Goal: Information Seeking & Learning: Learn about a topic

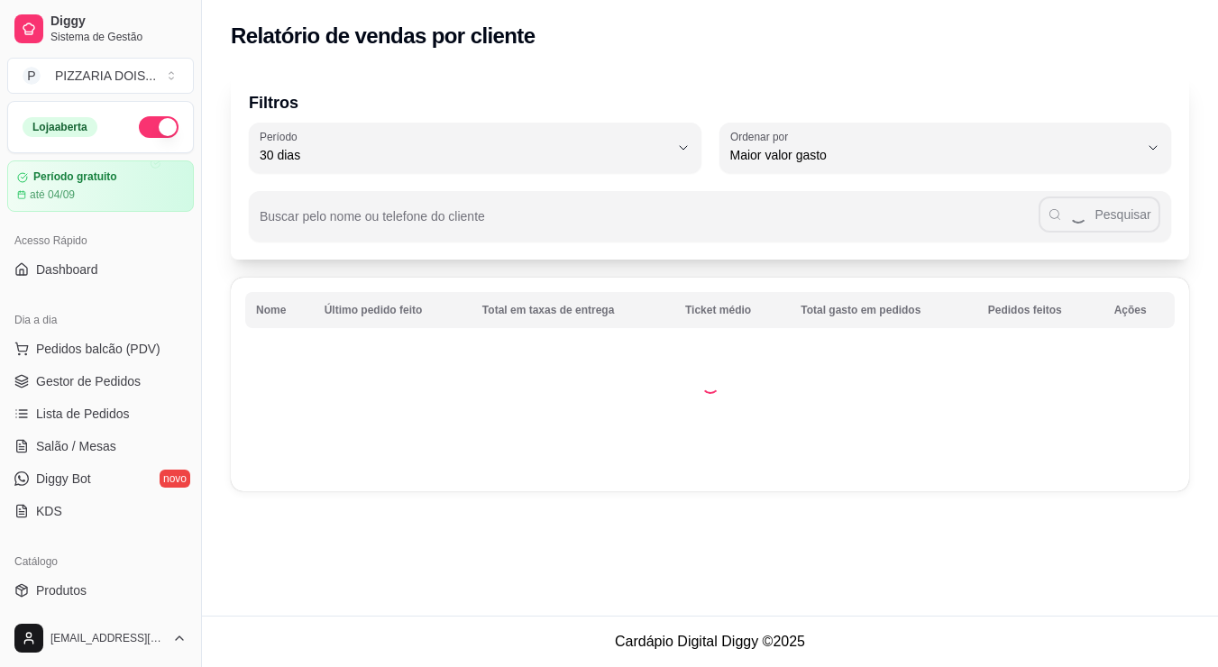
select select "30"
select select "HIGHEST_TOTAL_SPENT_WITH_ORDERS"
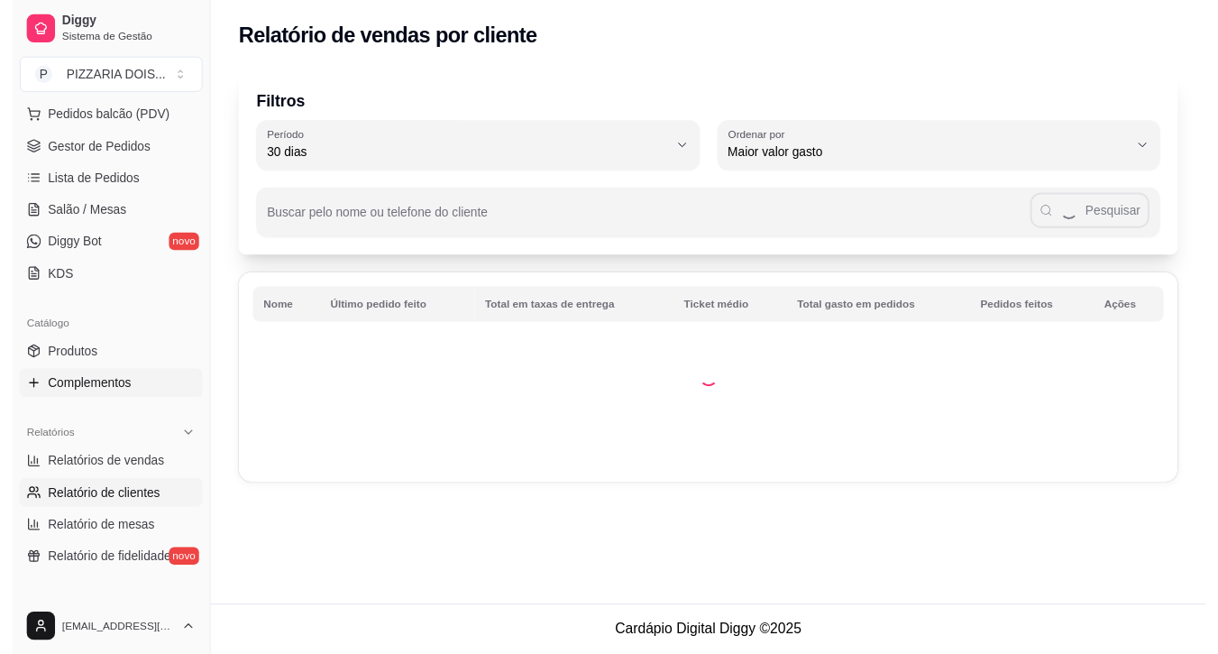
scroll to position [142, 0]
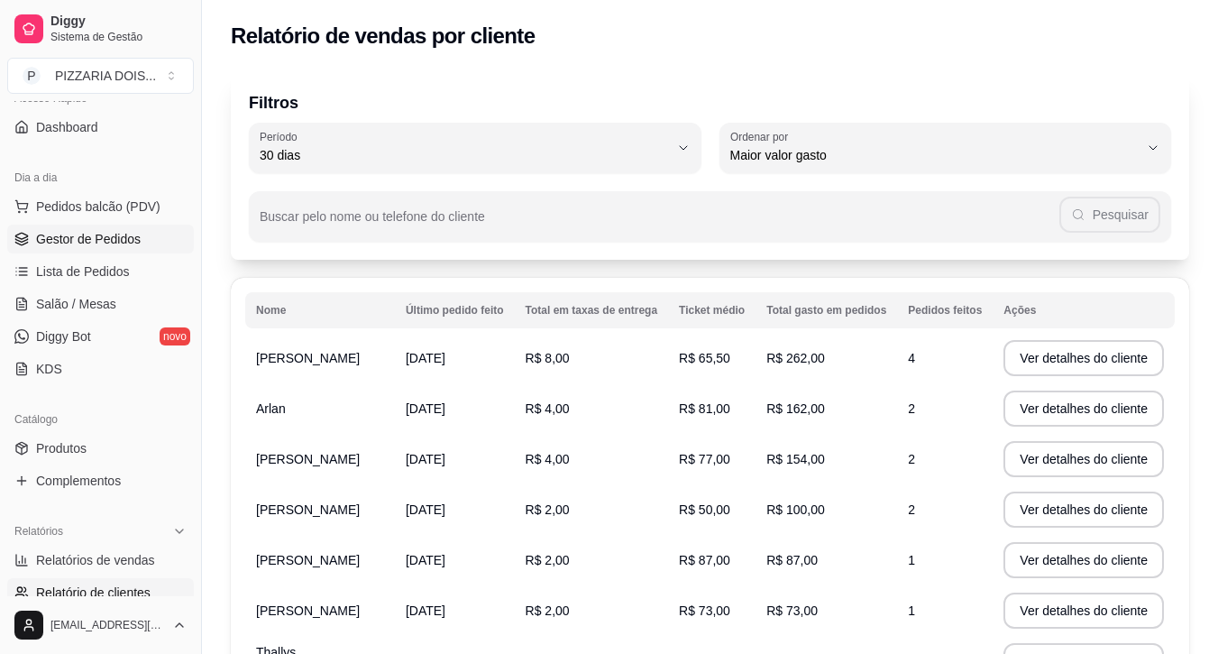
click at [106, 248] on span "Gestor de Pedidos" at bounding box center [88, 239] width 105 height 18
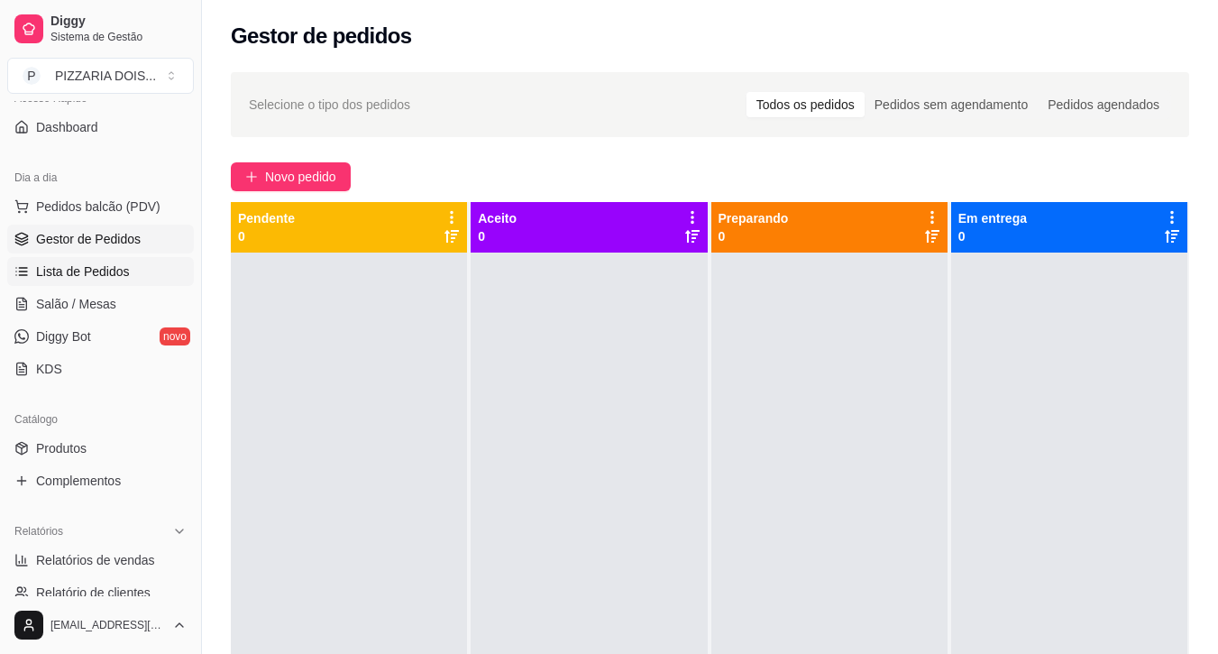
click at [130, 280] on span "Lista de Pedidos" at bounding box center [83, 271] width 94 height 18
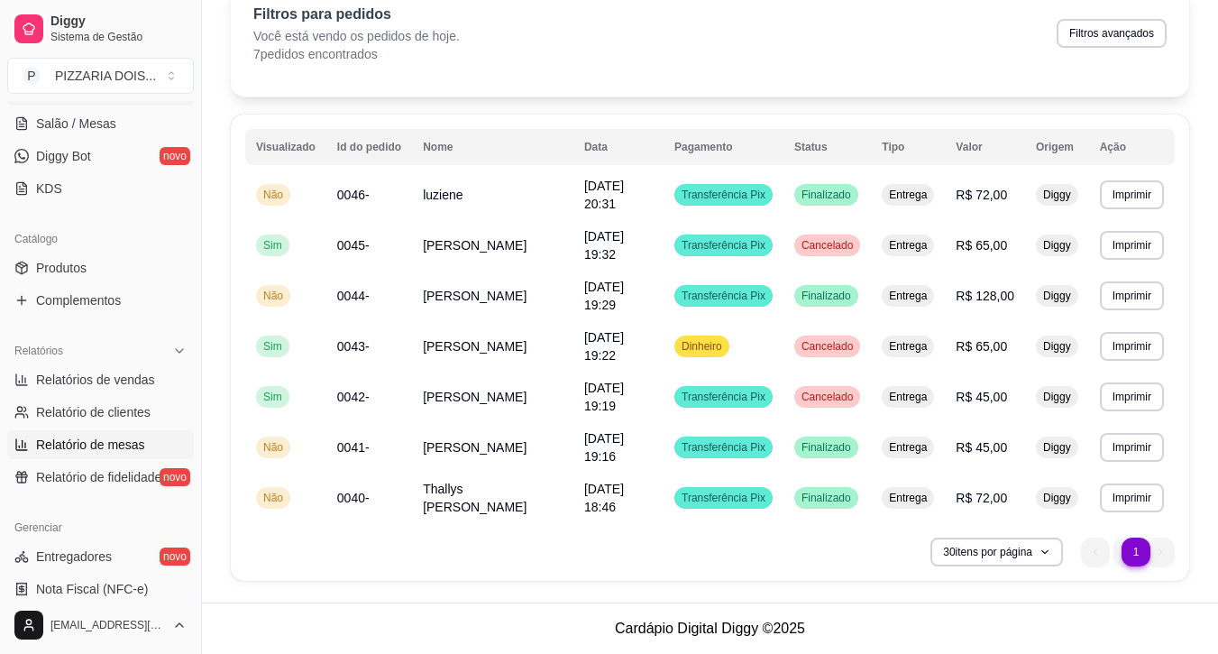
scroll to position [503, 0]
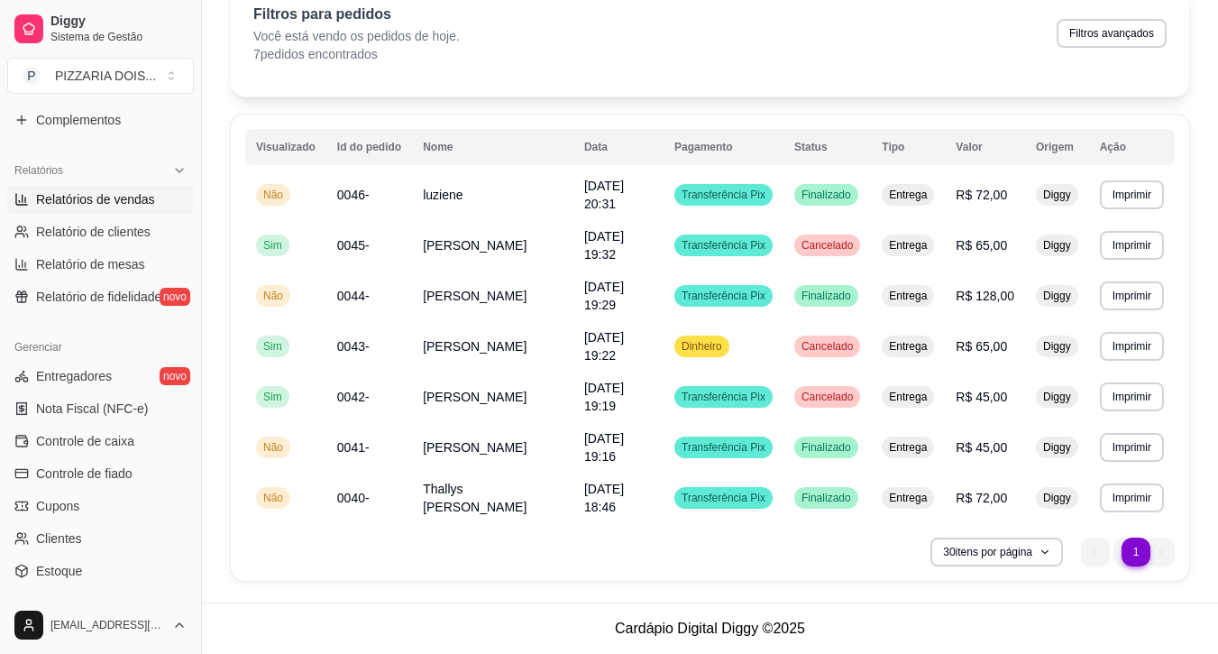
click at [125, 208] on span "Relatórios de vendas" at bounding box center [95, 199] width 119 height 18
select select "ALL"
select select "0"
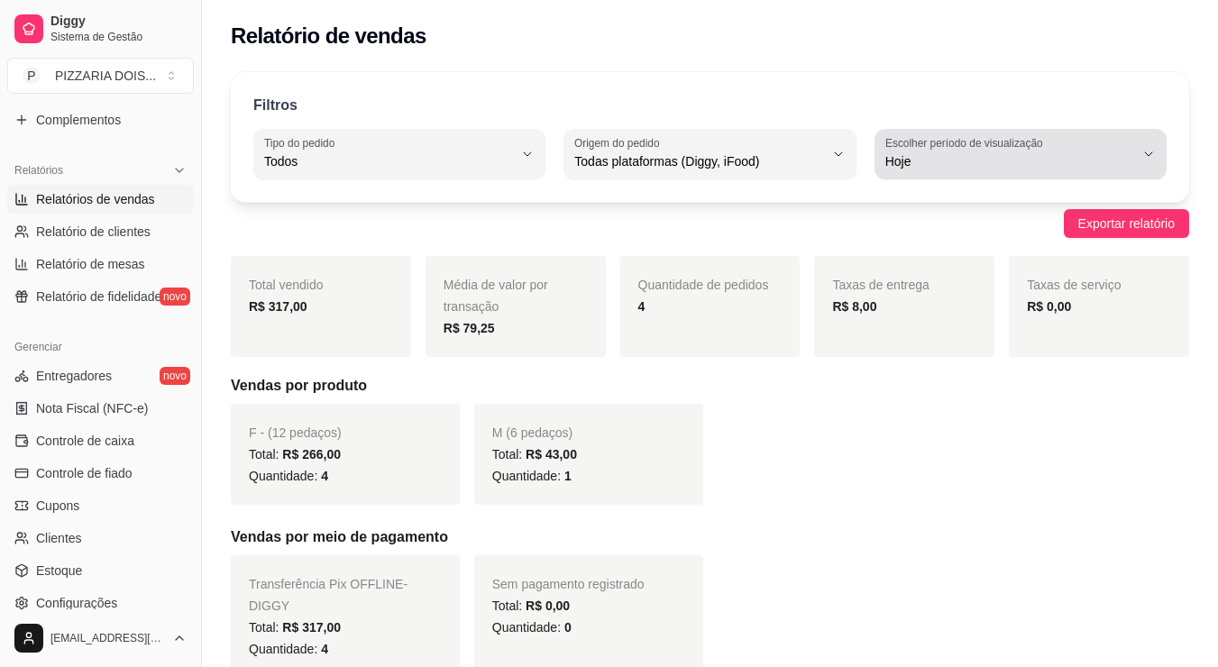
click at [1020, 170] on span "Hoje" at bounding box center [1009, 161] width 249 height 18
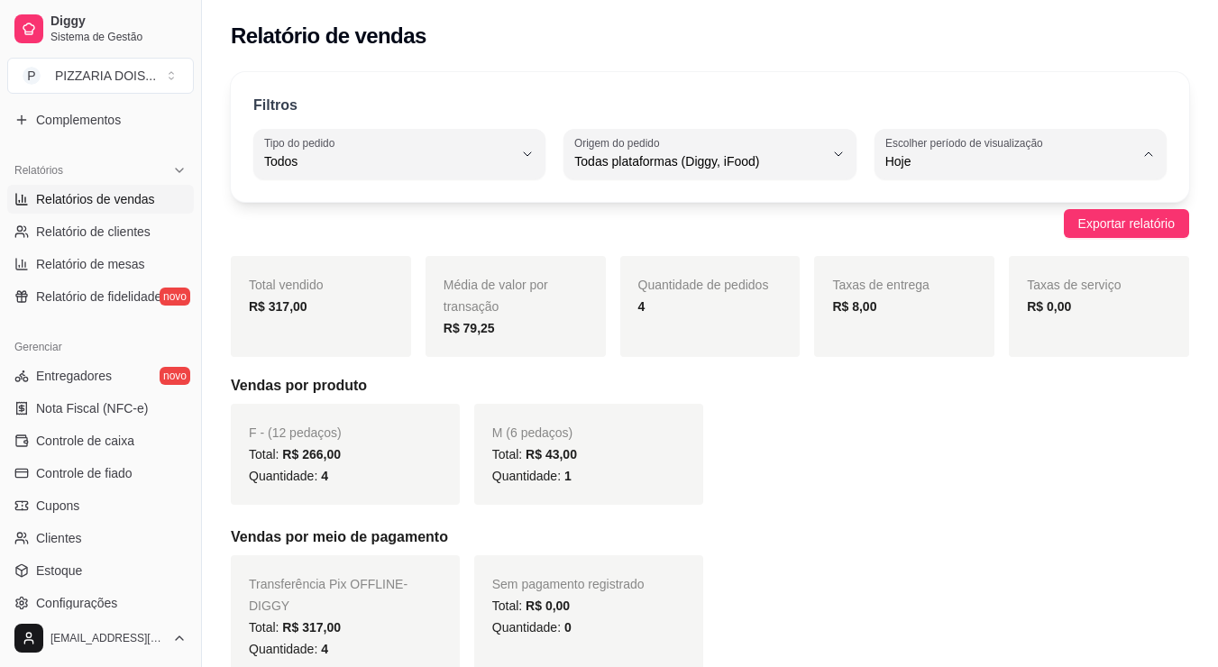
click at [984, 375] on span "30 dias" at bounding box center [1013, 366] width 208 height 17
type input "30"
select select "30"
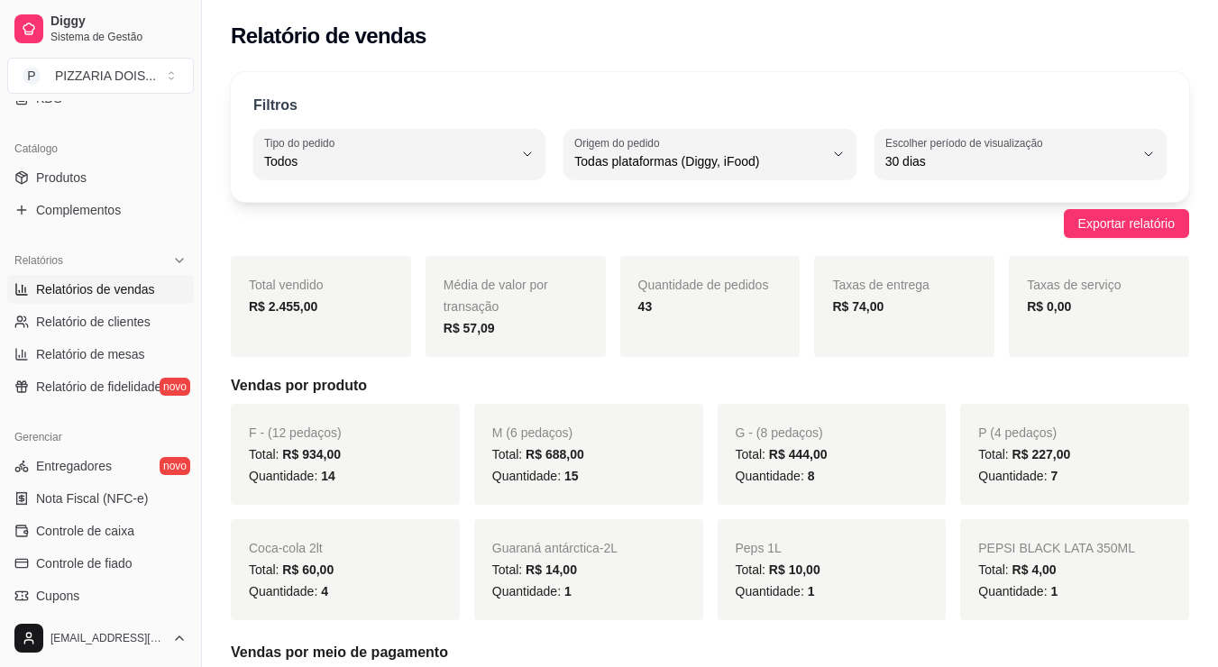
scroll to position [503, 0]
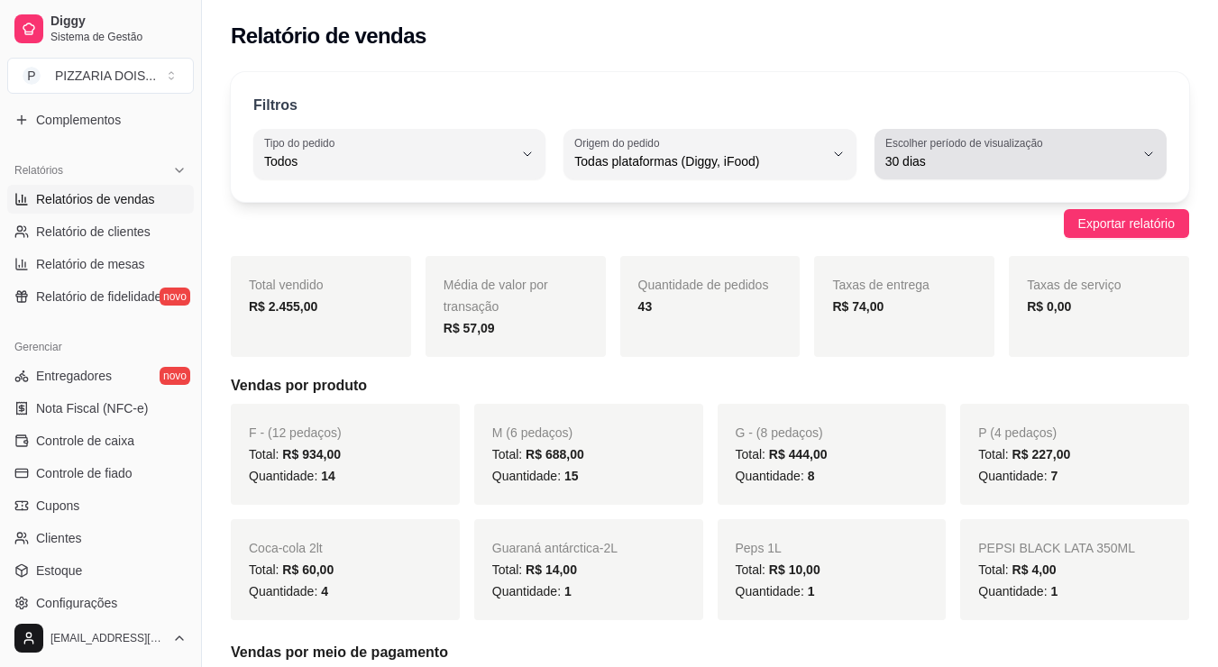
click at [1151, 179] on button "Escolher período de visualização 30 dias" at bounding box center [1021, 154] width 292 height 50
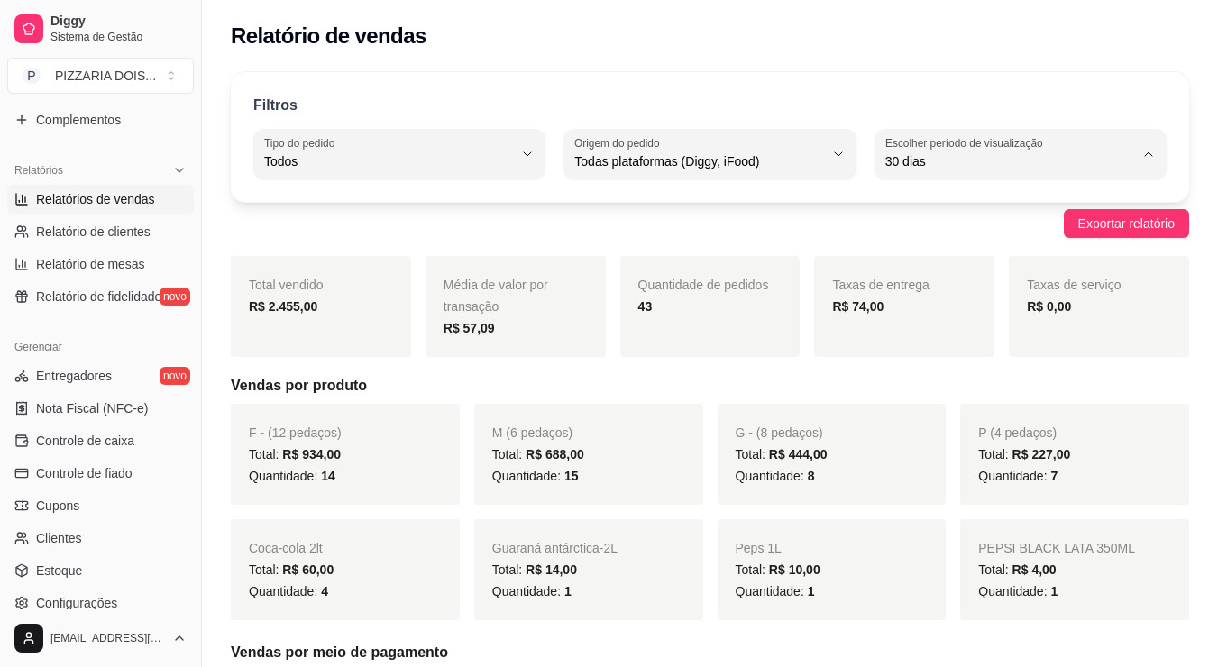
click at [1085, 249] on span "Hoje" at bounding box center [1013, 248] width 208 height 17
type input "0"
select select "0"
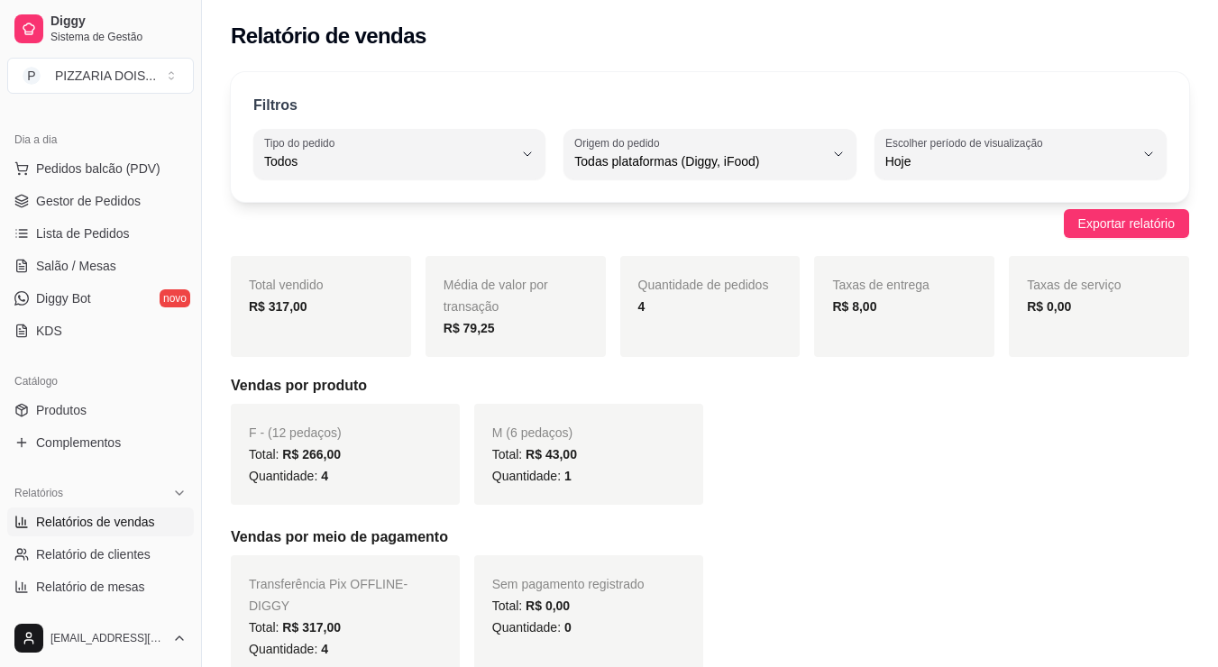
scroll to position [361, 0]
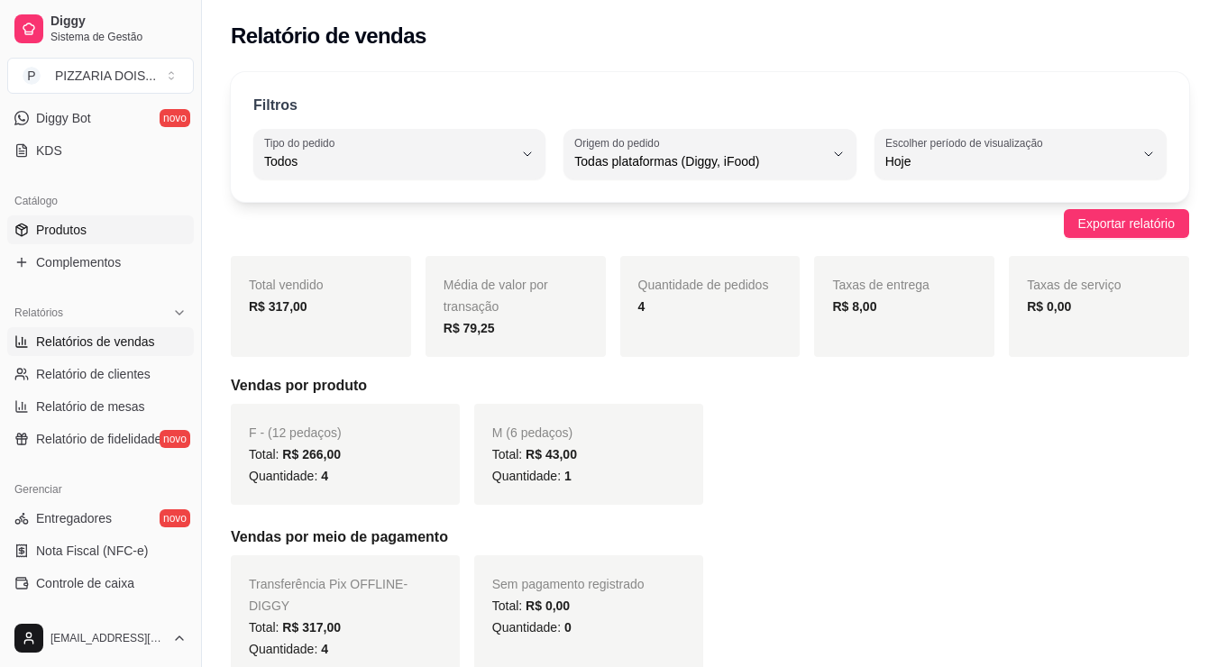
click at [147, 244] on link "Produtos" at bounding box center [100, 229] width 187 height 29
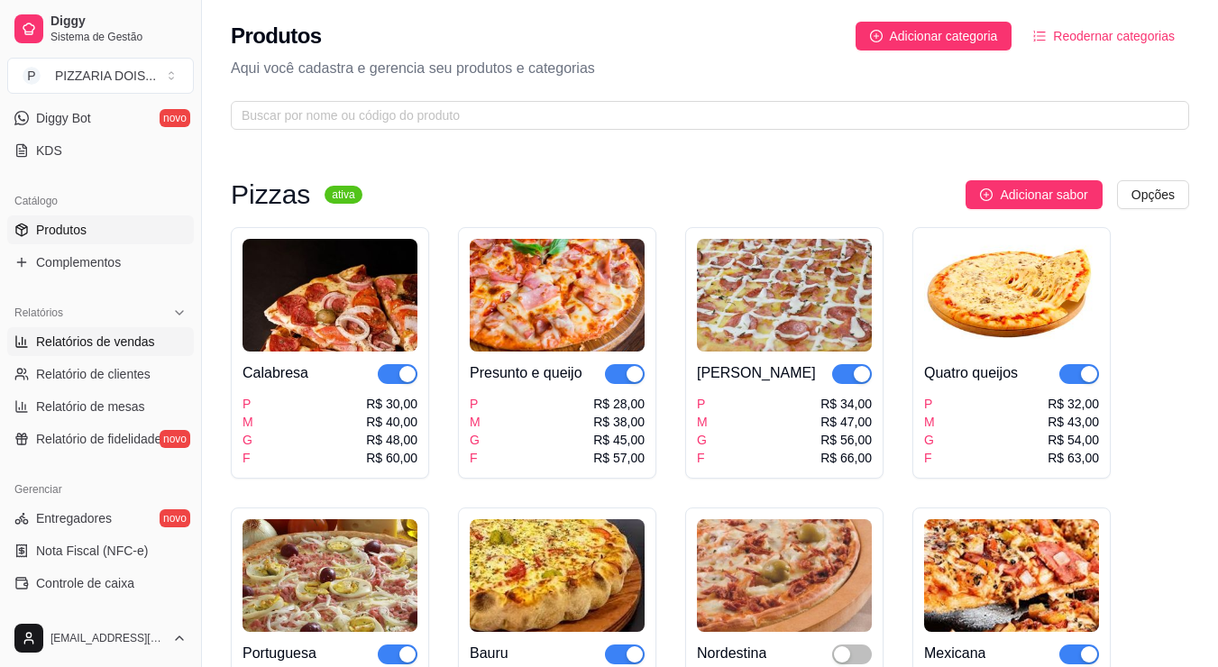
click at [155, 351] on span "Relatórios de vendas" at bounding box center [95, 342] width 119 height 18
select select "ALL"
select select "0"
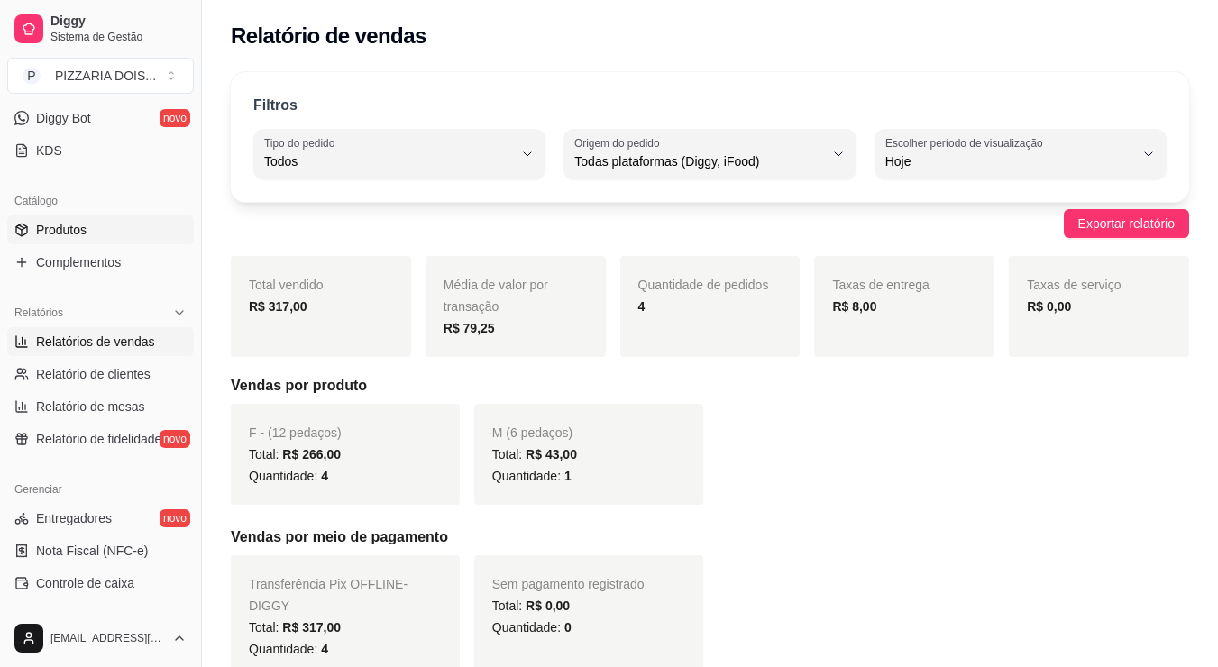
click at [127, 244] on link "Produtos" at bounding box center [100, 229] width 187 height 29
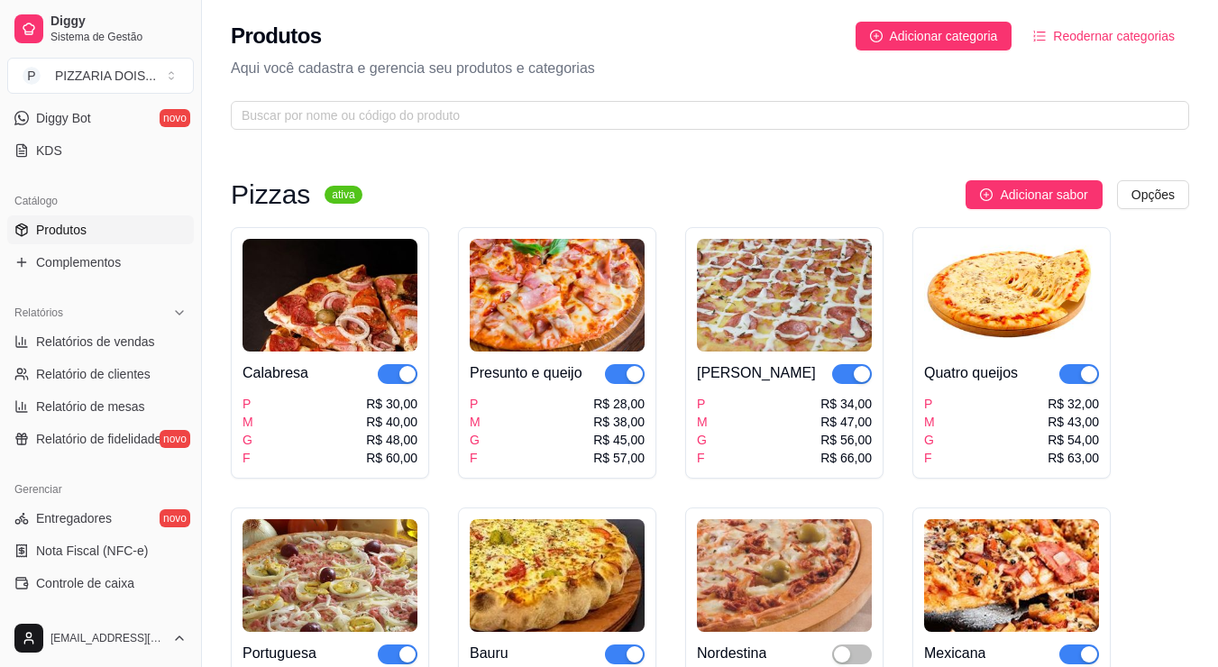
scroll to position [541, 0]
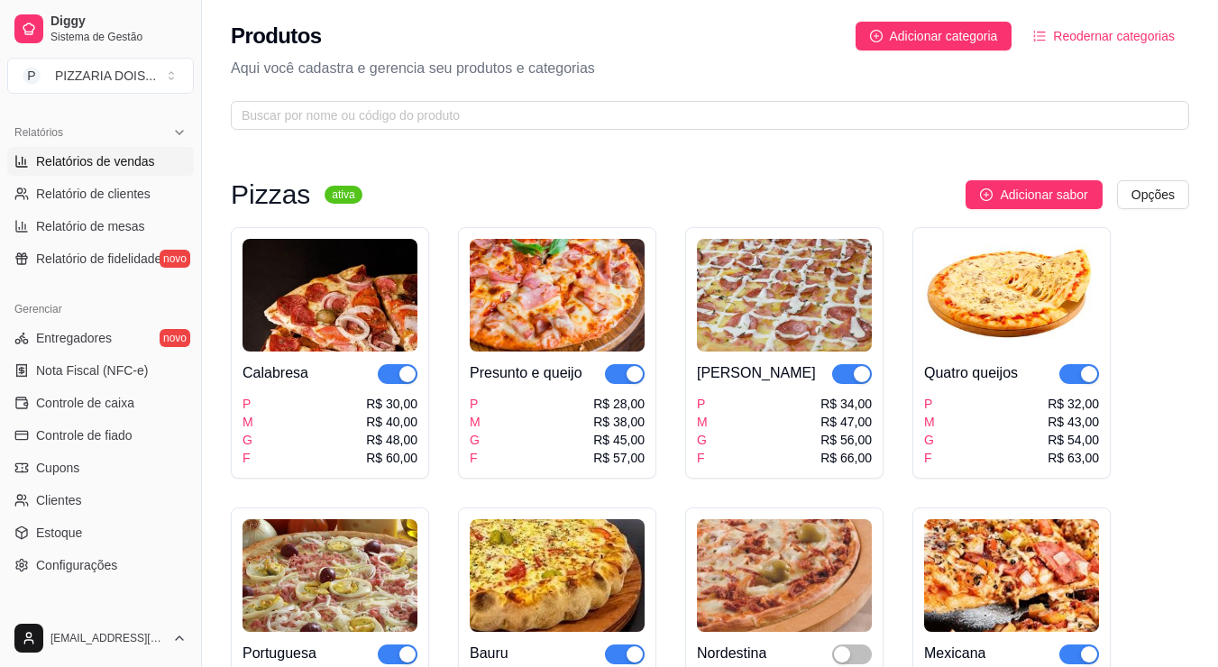
click at [148, 170] on span "Relatórios de vendas" at bounding box center [95, 161] width 119 height 18
select select "ALL"
select select "0"
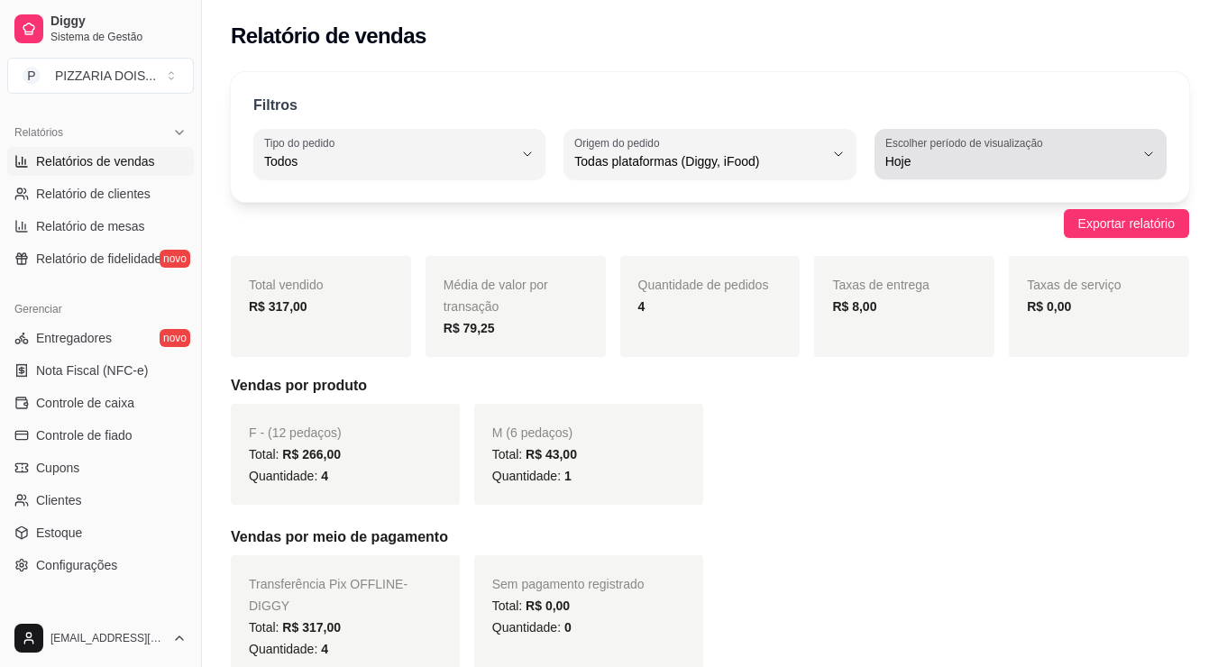
click at [929, 170] on span "Hoje" at bounding box center [1009, 161] width 249 height 18
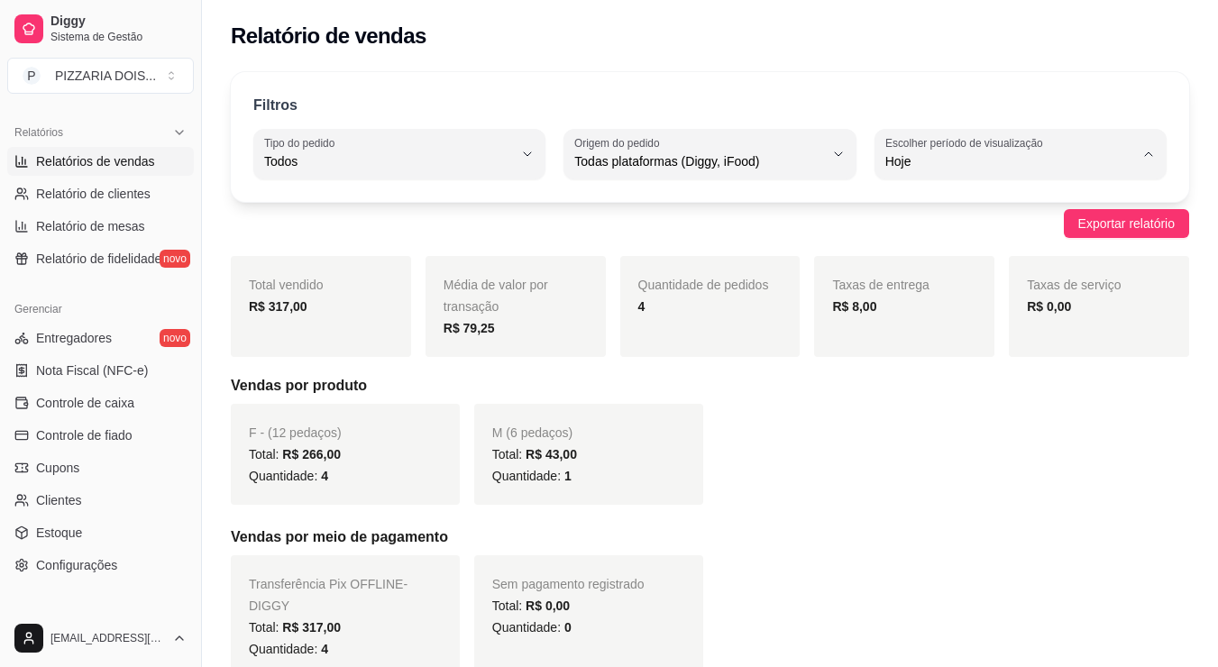
click at [971, 375] on span "30 dias" at bounding box center [1013, 366] width 208 height 17
type input "30"
select select "30"
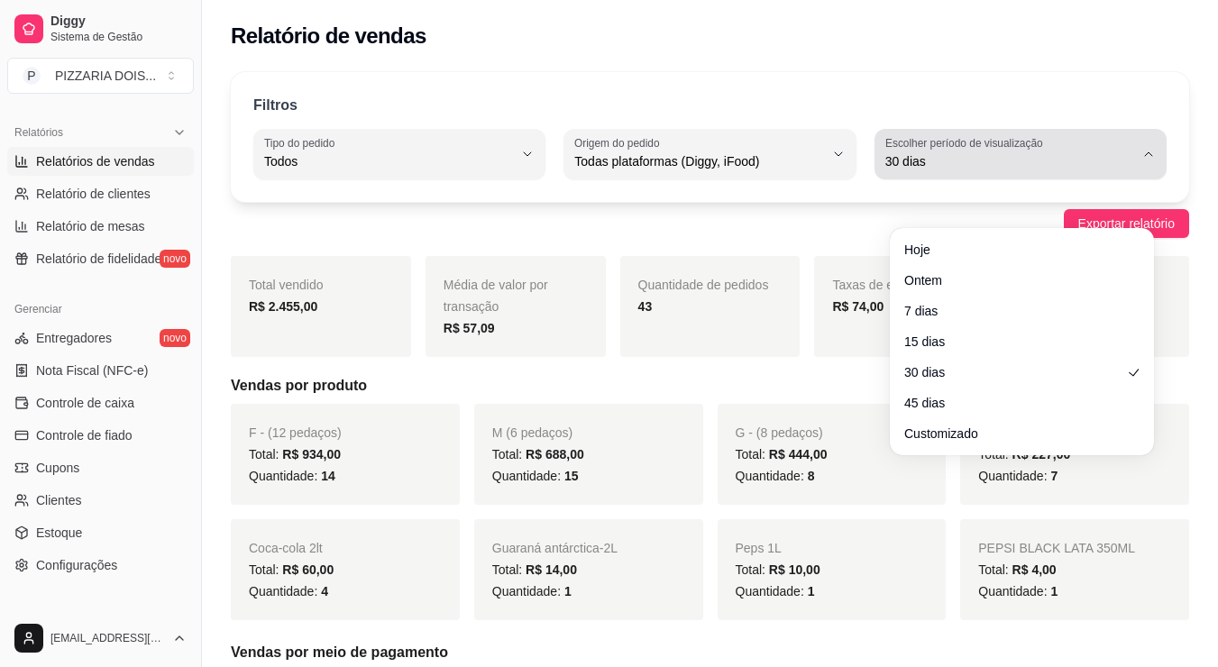
click at [978, 170] on span "30 dias" at bounding box center [1009, 161] width 249 height 18
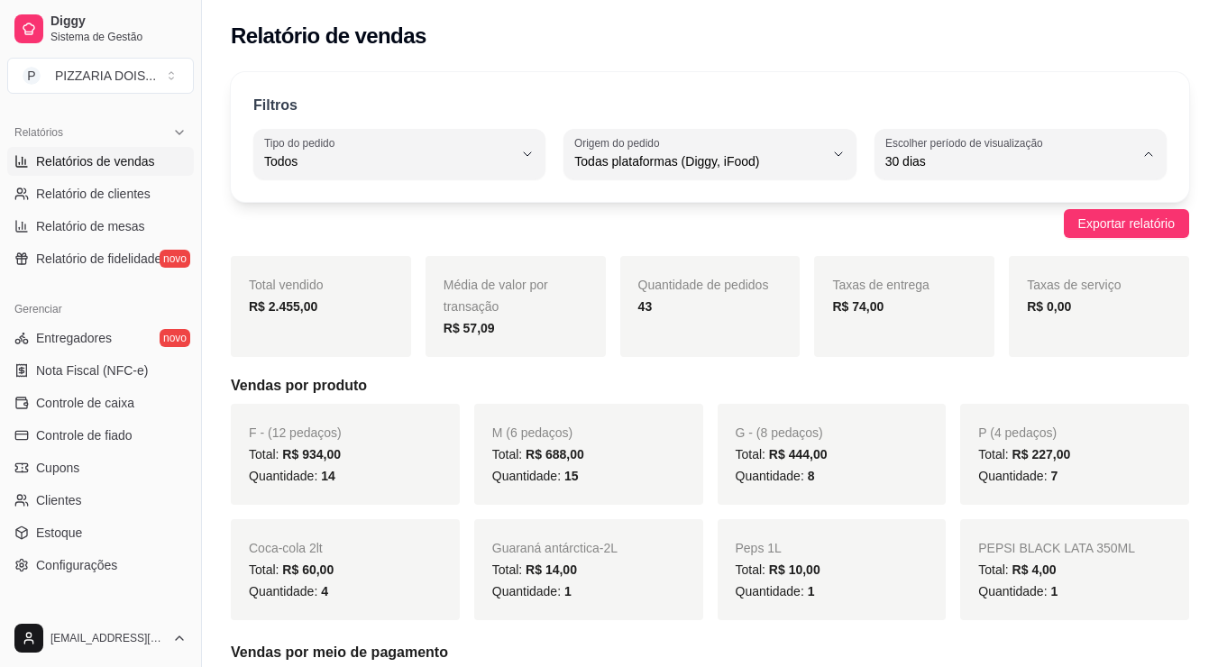
click at [975, 256] on span "Hoje" at bounding box center [1013, 248] width 208 height 17
type input "0"
select select "0"
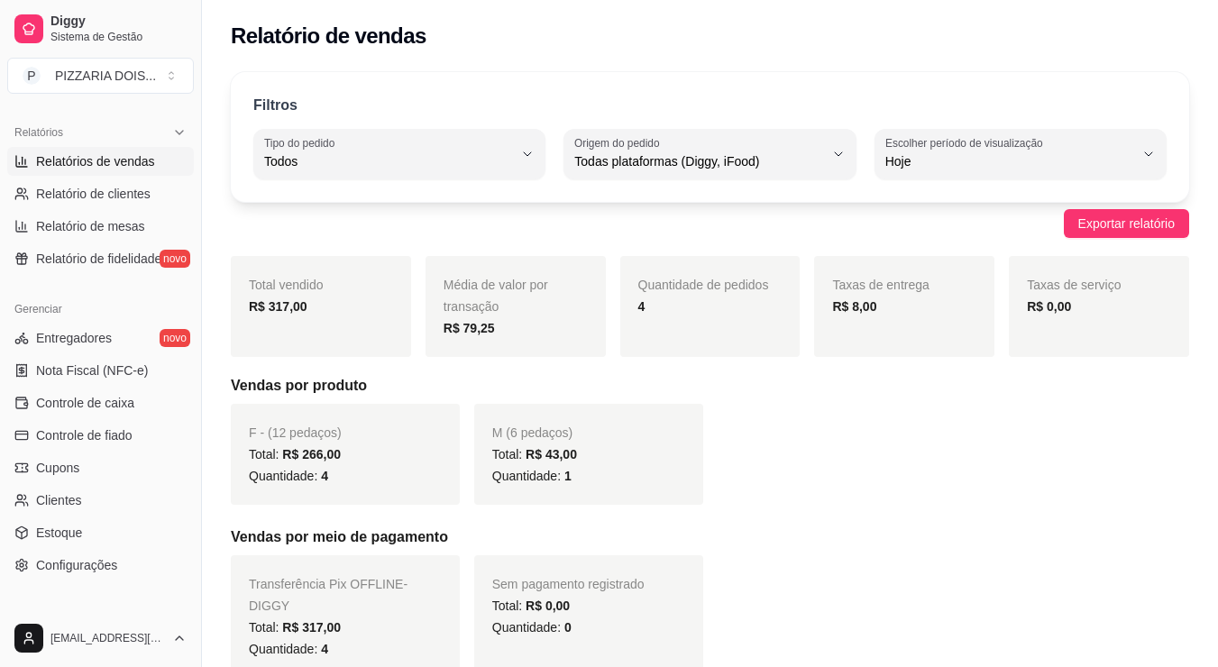
click at [117, 64] on link "Produtos" at bounding box center [100, 49] width 187 height 29
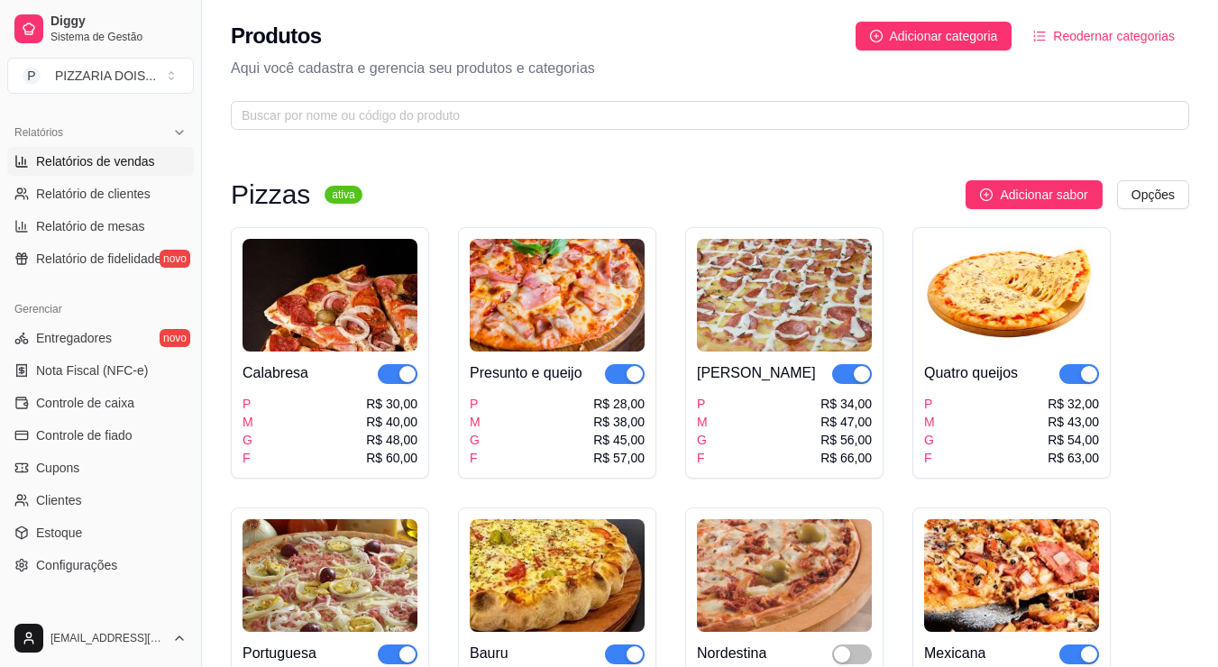
click at [155, 170] on span "Relatórios de vendas" at bounding box center [95, 161] width 119 height 18
select select "ALL"
select select "0"
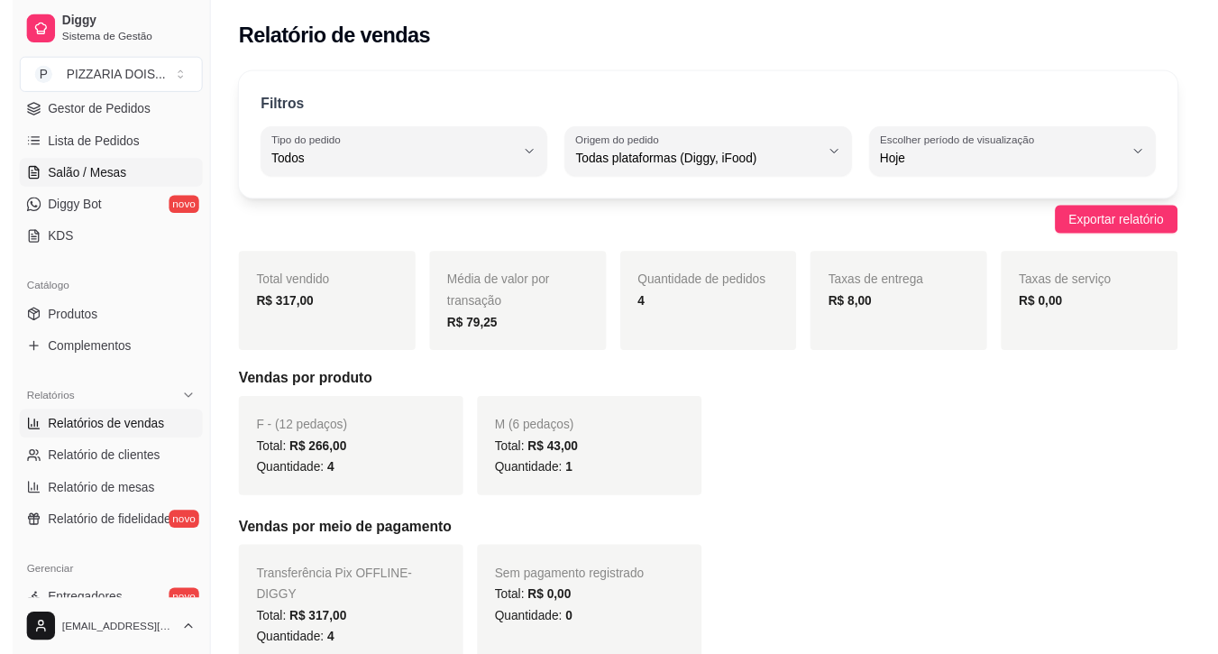
scroll to position [180, 0]
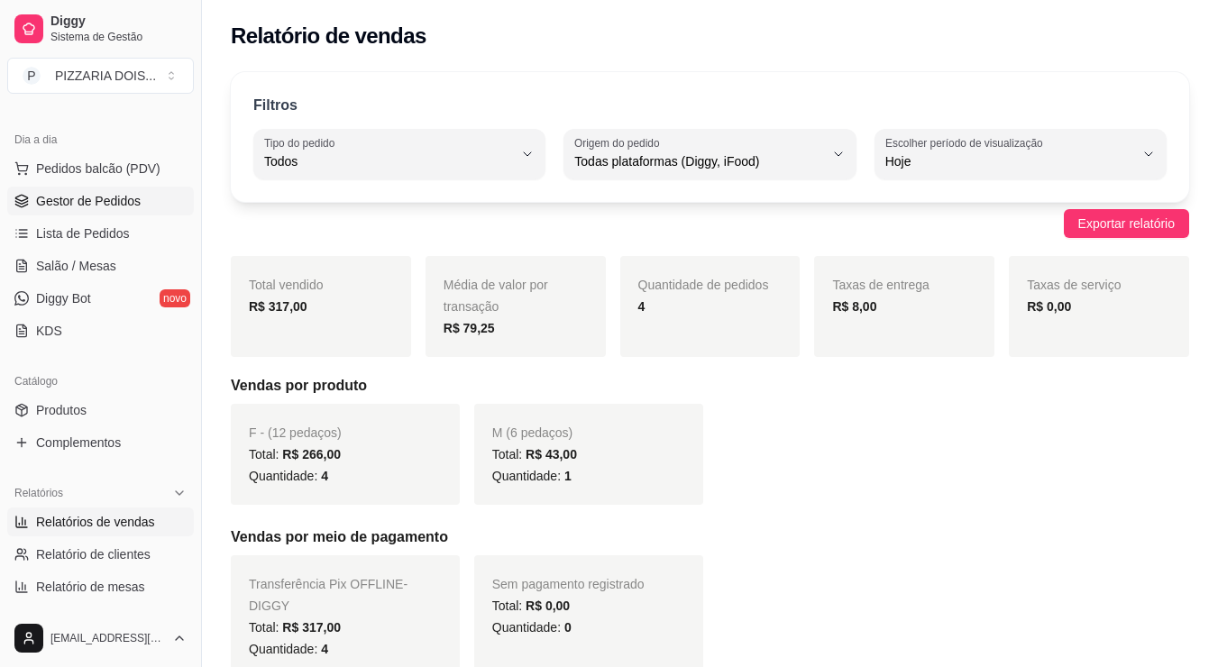
click at [111, 210] on span "Gestor de Pedidos" at bounding box center [88, 201] width 105 height 18
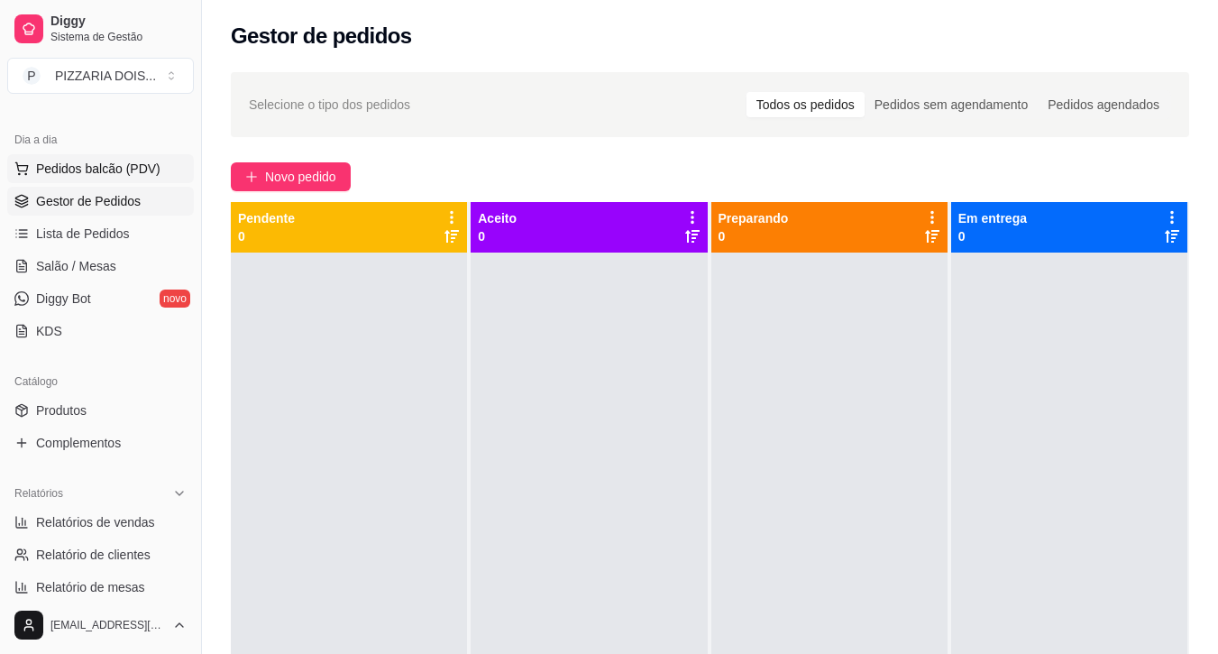
click at [109, 183] on button "Pedidos balcão (PDV)" at bounding box center [100, 168] width 187 height 29
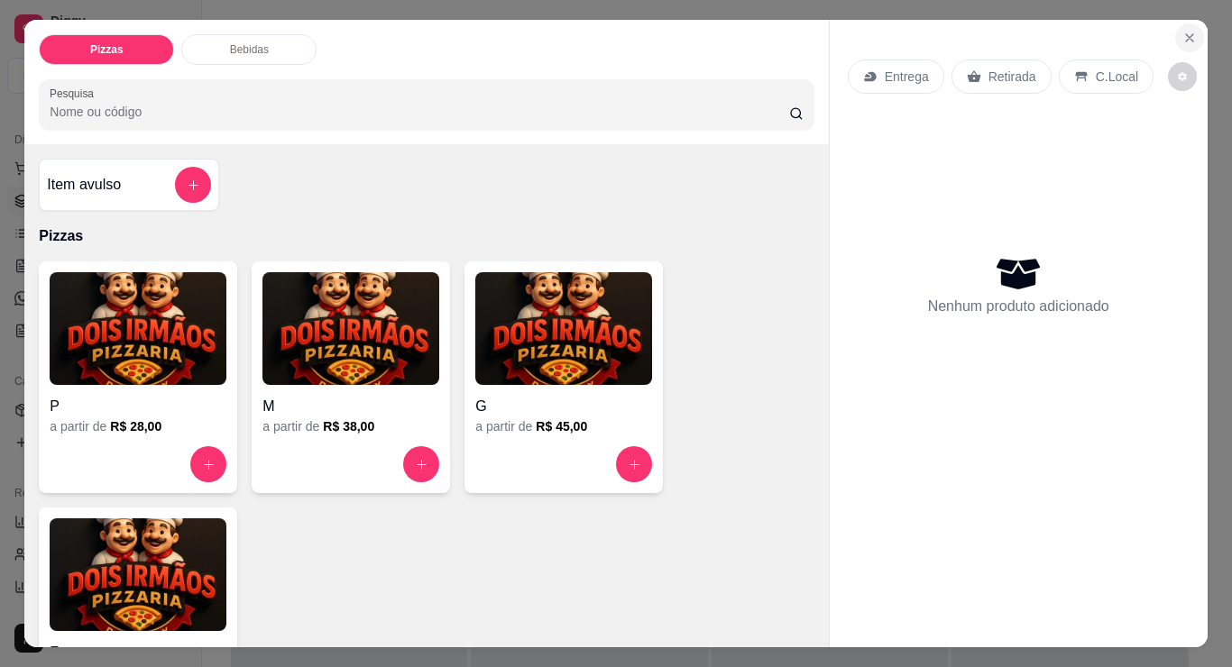
click at [1182, 35] on icon "Close" at bounding box center [1189, 38] width 14 height 14
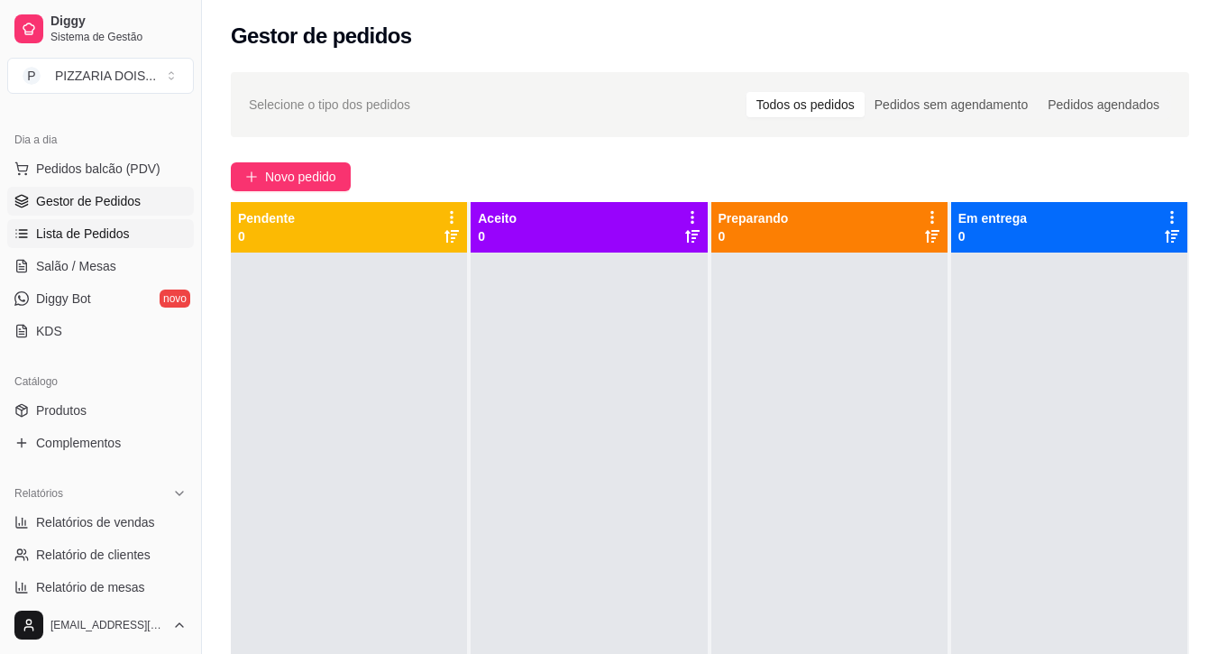
click at [124, 243] on span "Lista de Pedidos" at bounding box center [83, 233] width 94 height 18
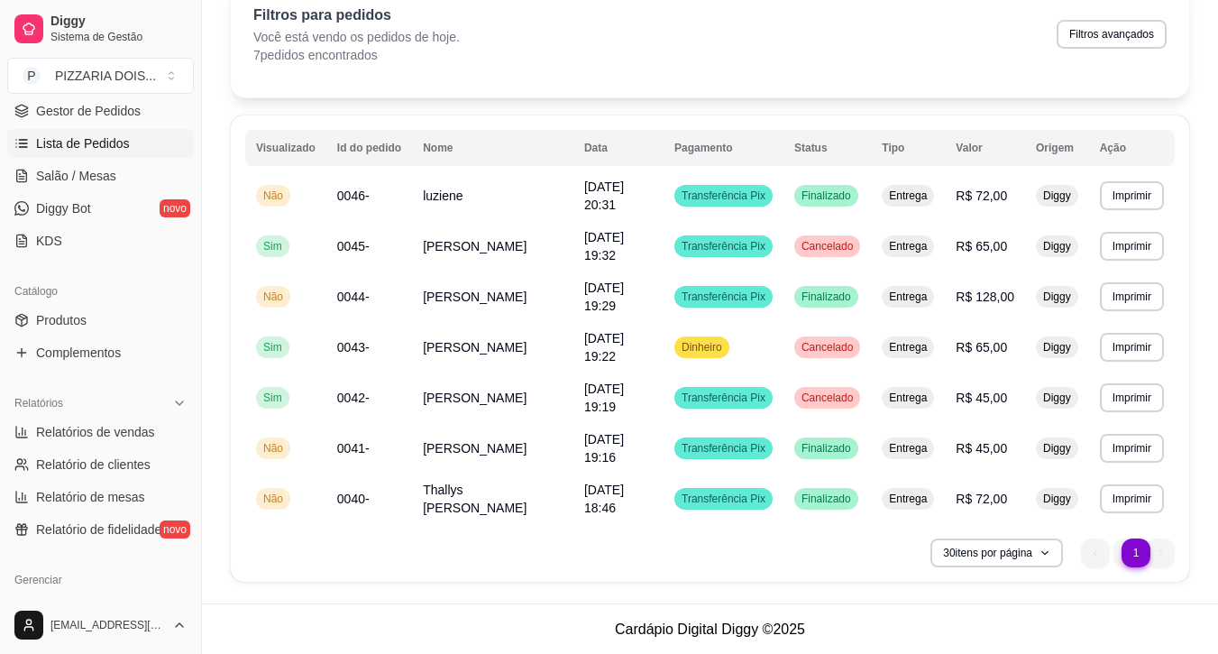
scroll to position [361, 0]
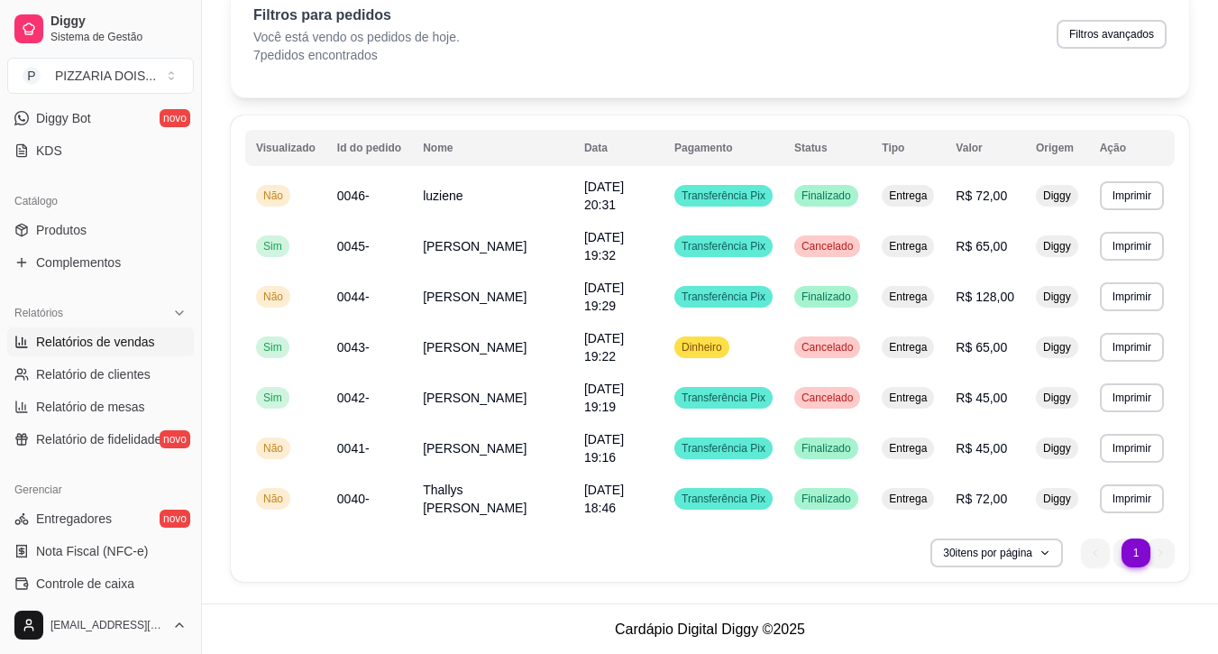
click at [77, 351] on span "Relatórios de vendas" at bounding box center [95, 342] width 119 height 18
select select "ALL"
select select "0"
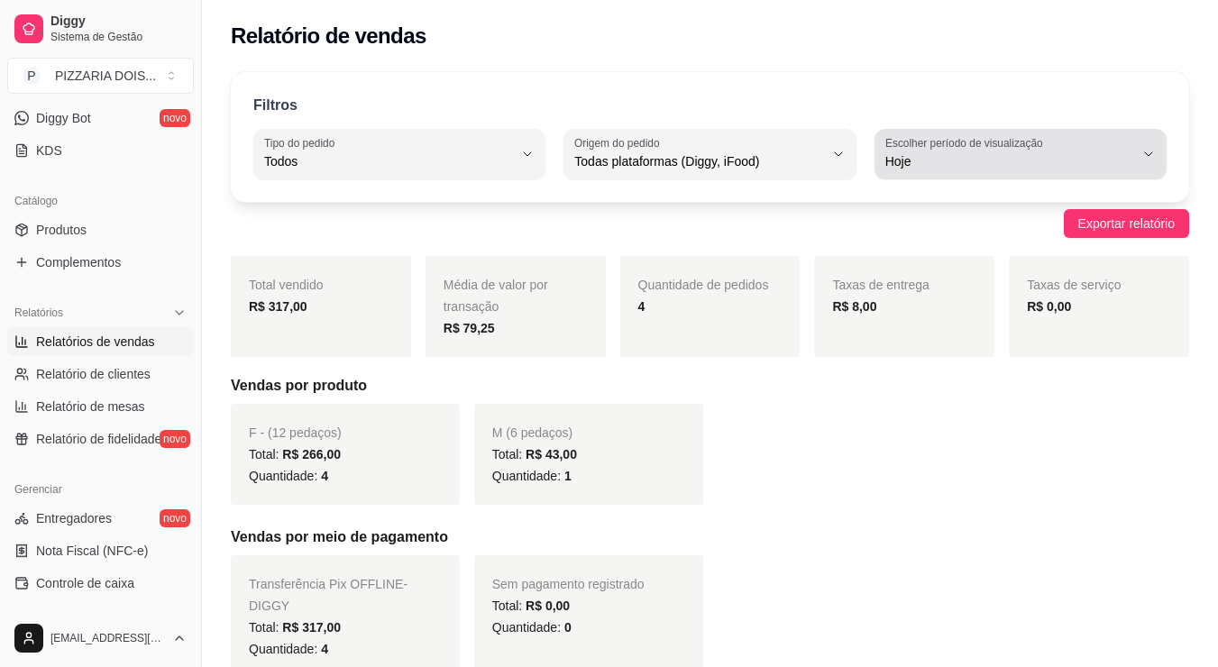
click at [1009, 170] on span "Hoje" at bounding box center [1009, 161] width 249 height 18
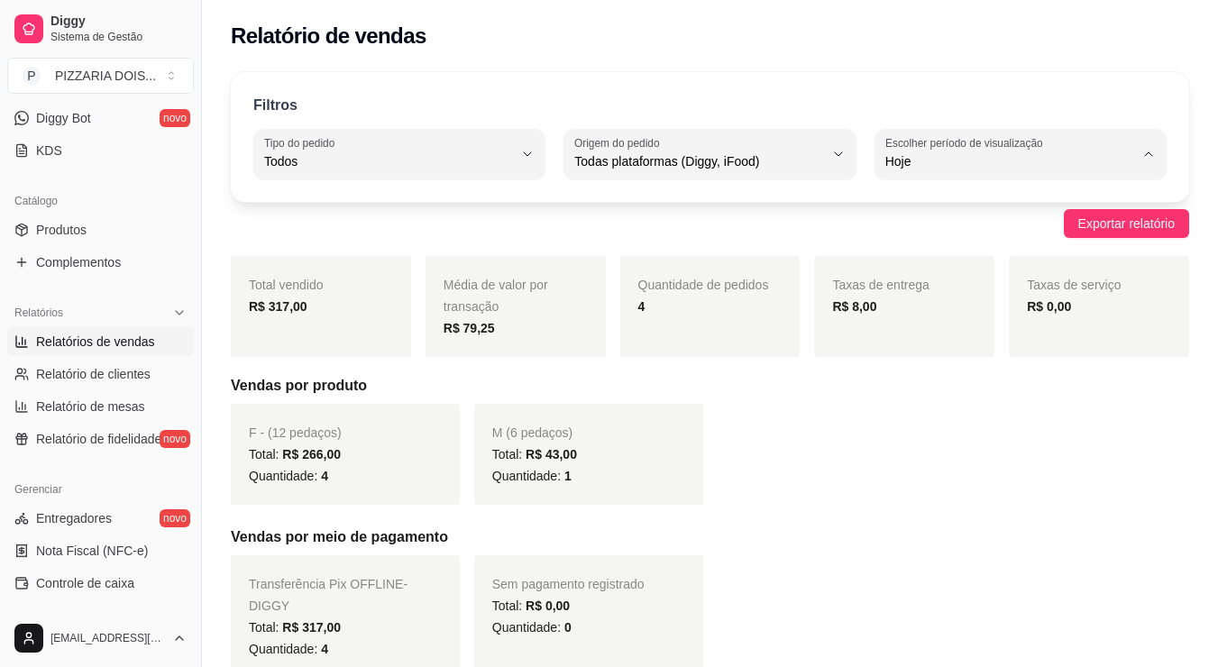
click at [992, 375] on span "30 dias" at bounding box center [1013, 366] width 208 height 17
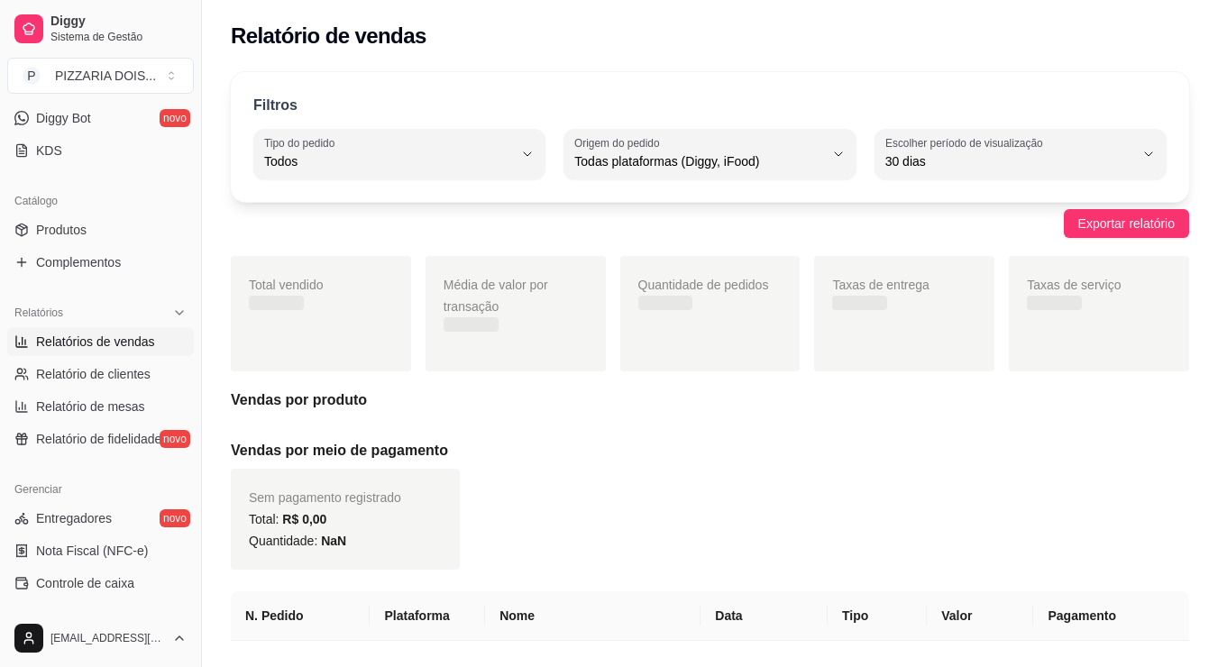
type input "30"
select select "30"
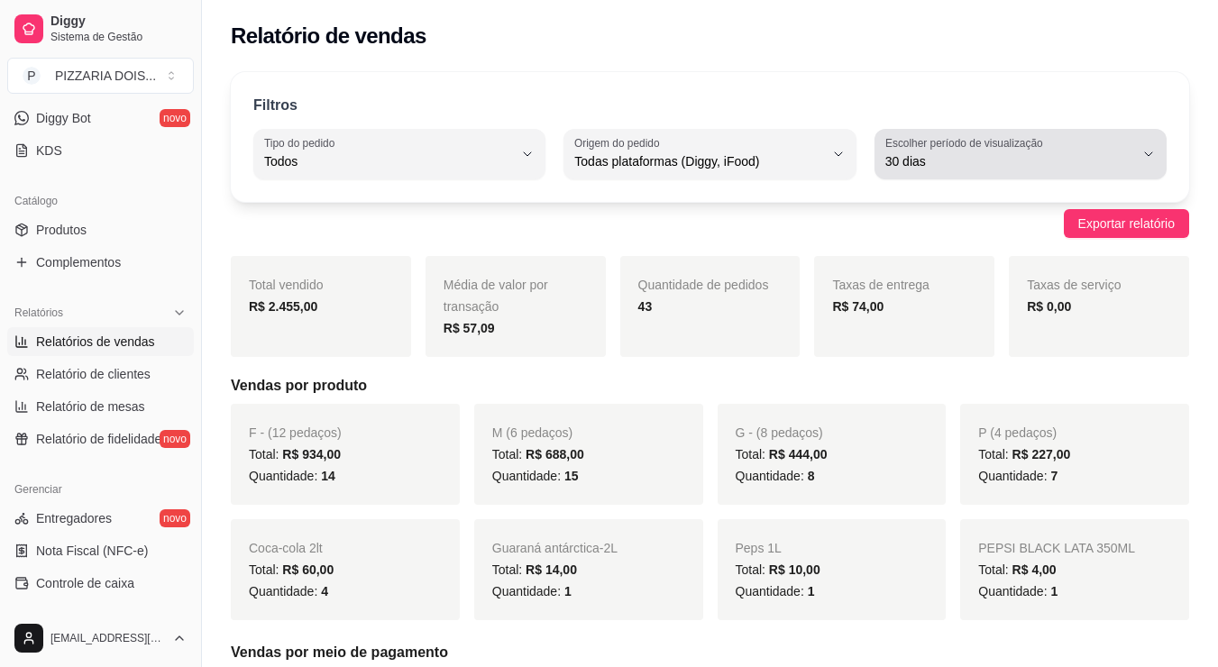
click at [966, 170] on span "30 dias" at bounding box center [1009, 161] width 249 height 18
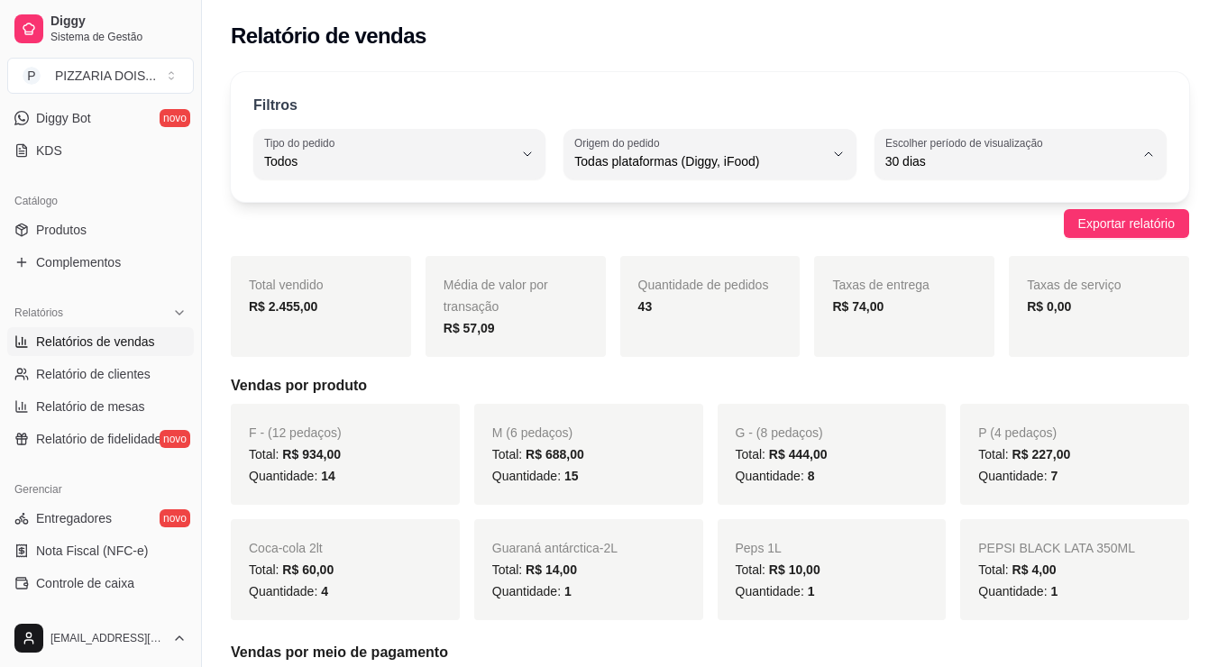
click at [987, 251] on span "Hoje" at bounding box center [1013, 248] width 208 height 17
type input "0"
select select "0"
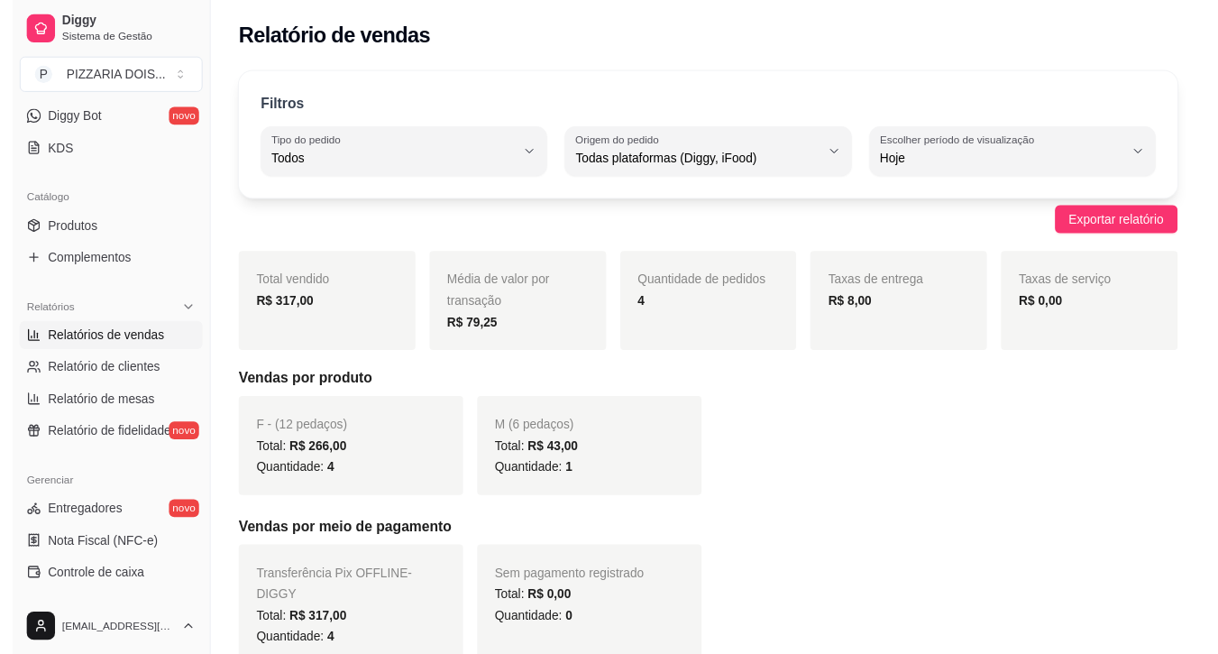
scroll to position [451, 0]
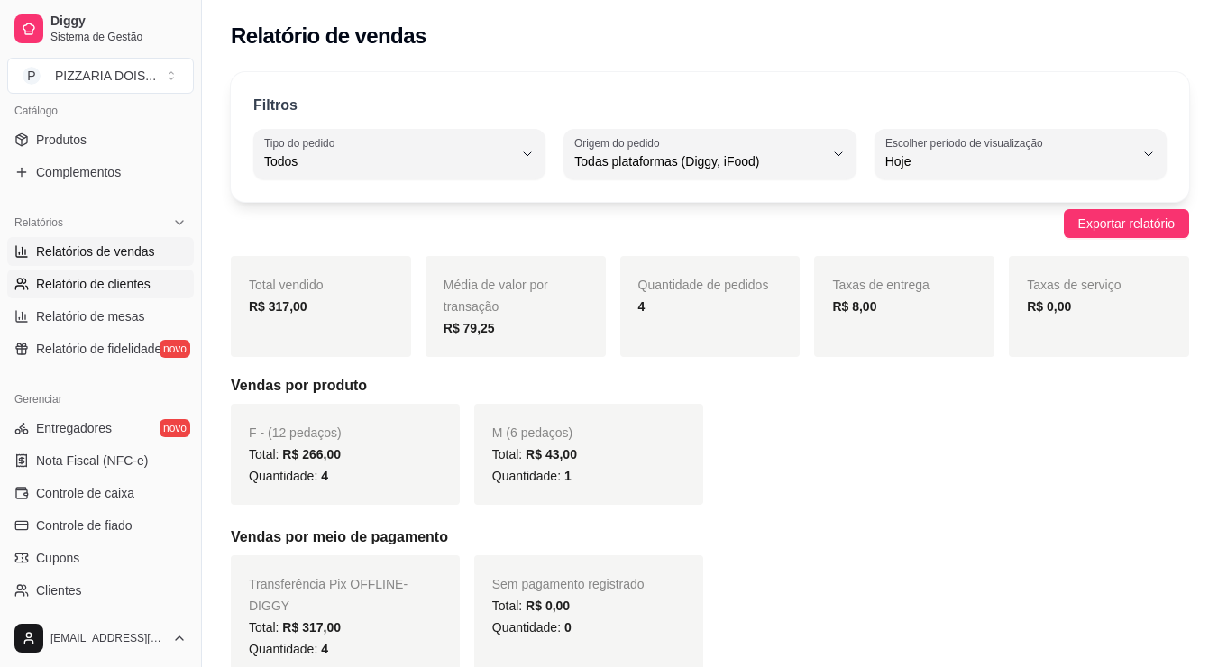
click at [186, 298] on link "Relatório de clientes" at bounding box center [100, 284] width 187 height 29
select select "30"
select select "HIGHEST_TOTAL_SPENT_WITH_ORDERS"
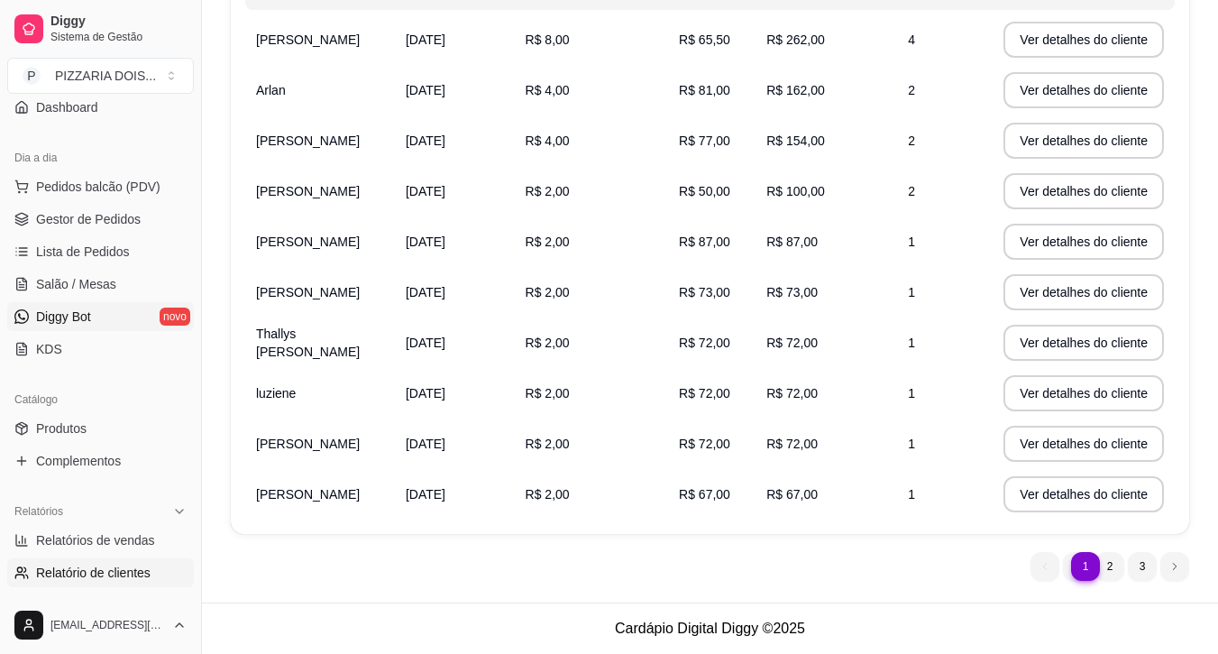
scroll to position [72, 0]
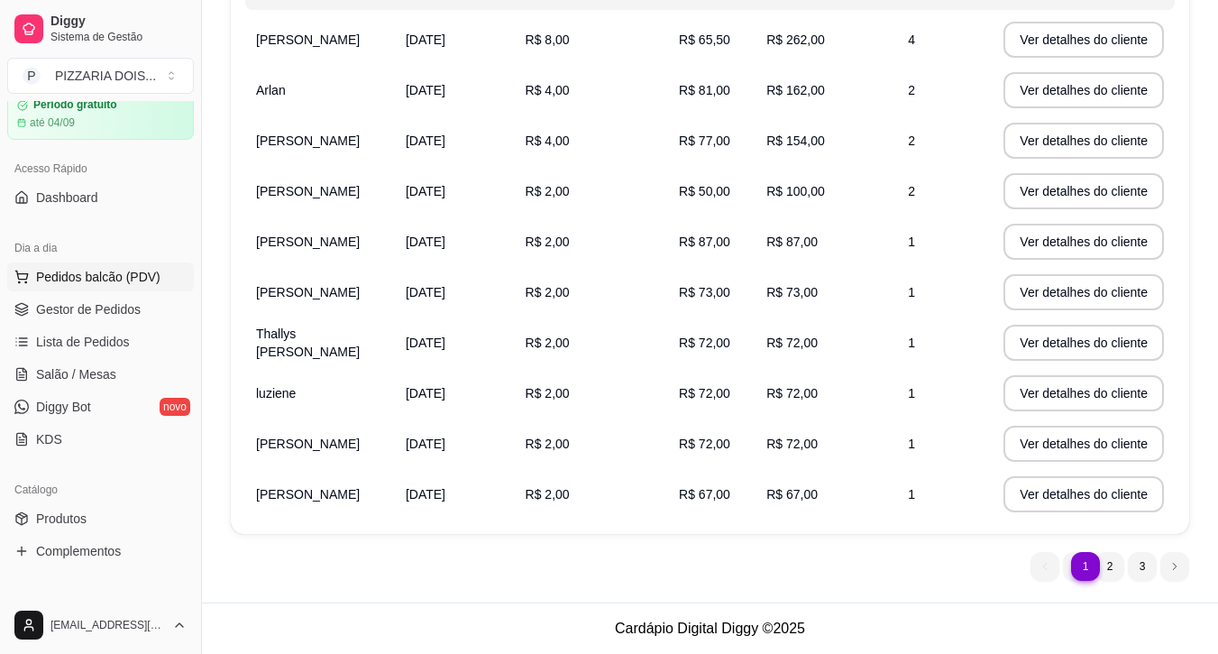
click at [123, 291] on button "Pedidos balcão (PDV)" at bounding box center [100, 276] width 187 height 29
click at [75, 318] on span "Gestor de Pedidos" at bounding box center [88, 309] width 105 height 18
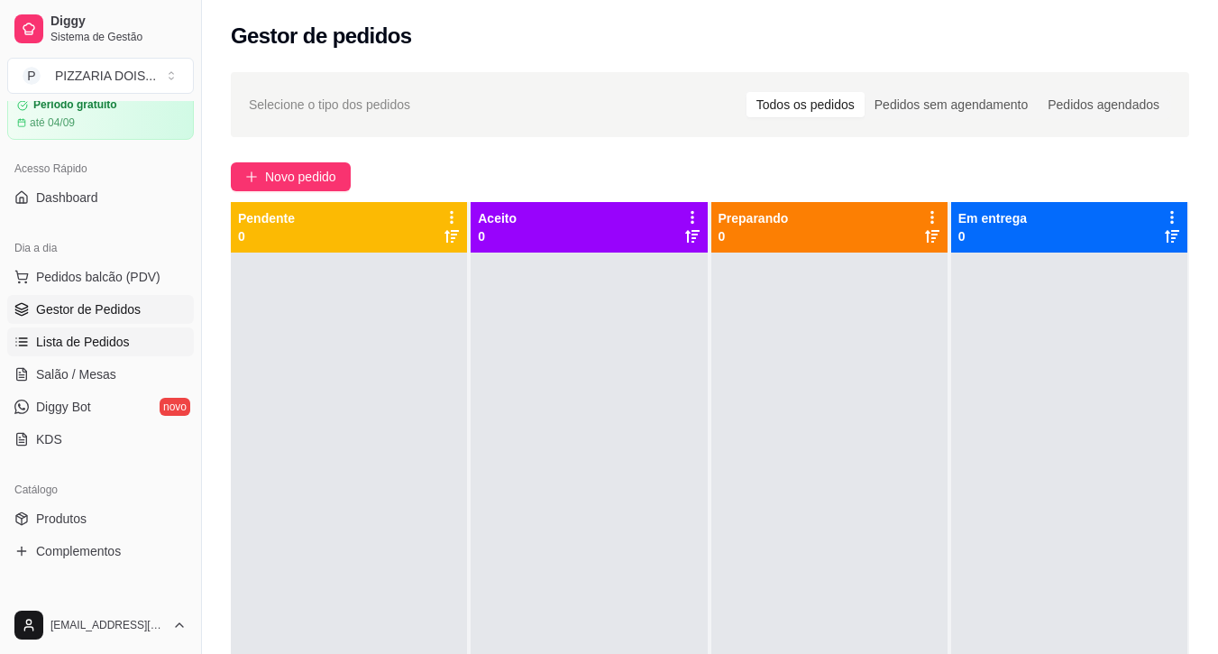
click at [194, 356] on link "Lista de Pedidos" at bounding box center [100, 341] width 187 height 29
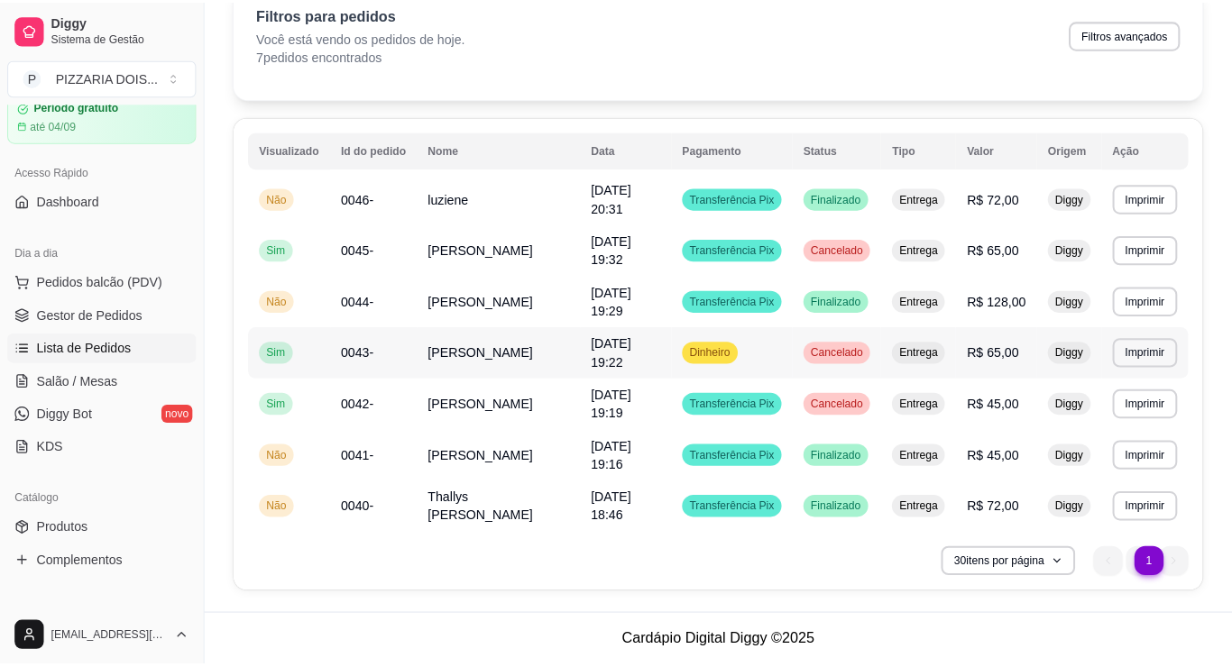
scroll to position [270, 0]
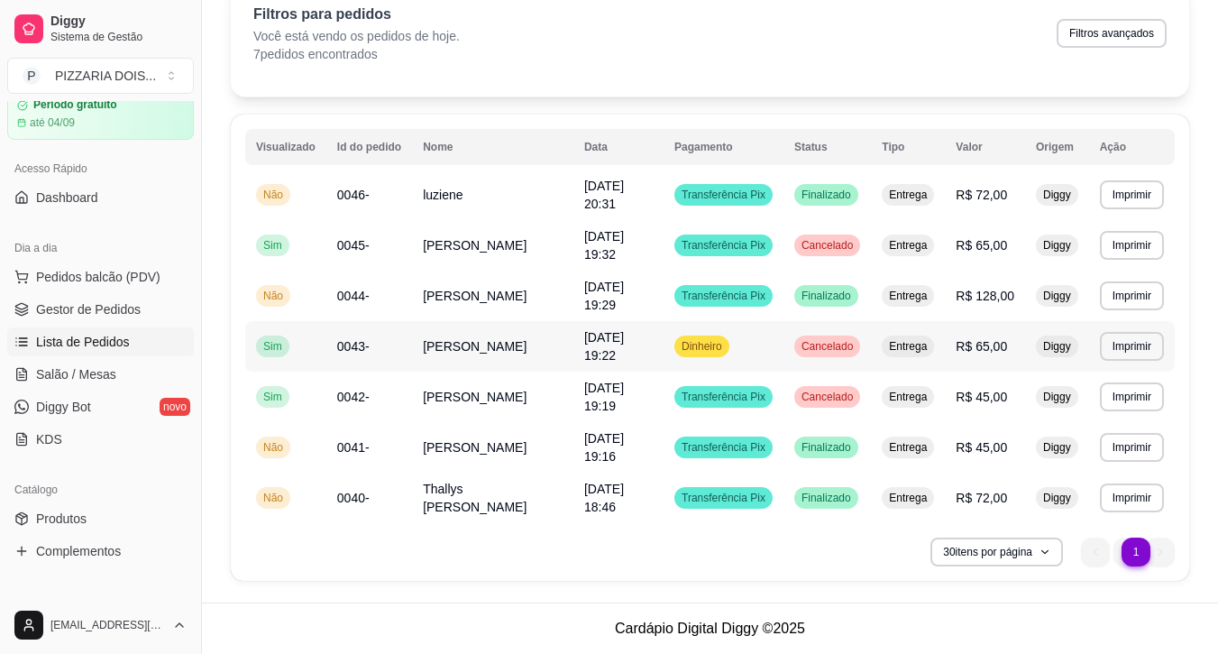
click at [856, 339] on span "Cancelado" at bounding box center [827, 346] width 59 height 14
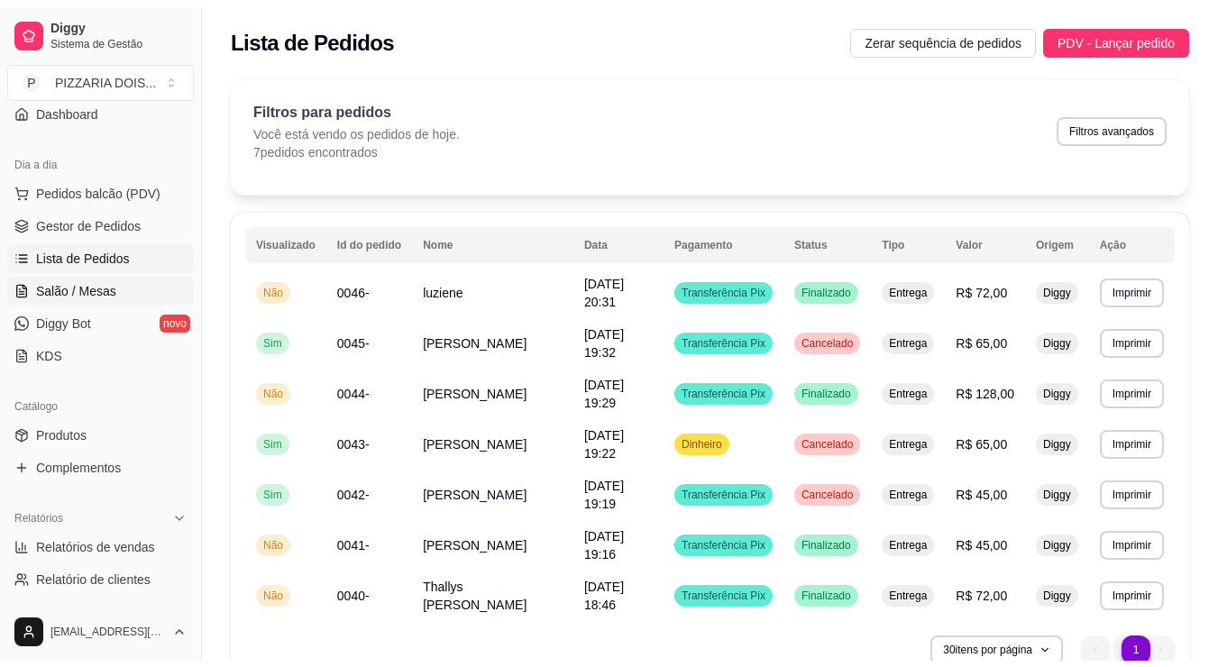
scroll to position [252, 0]
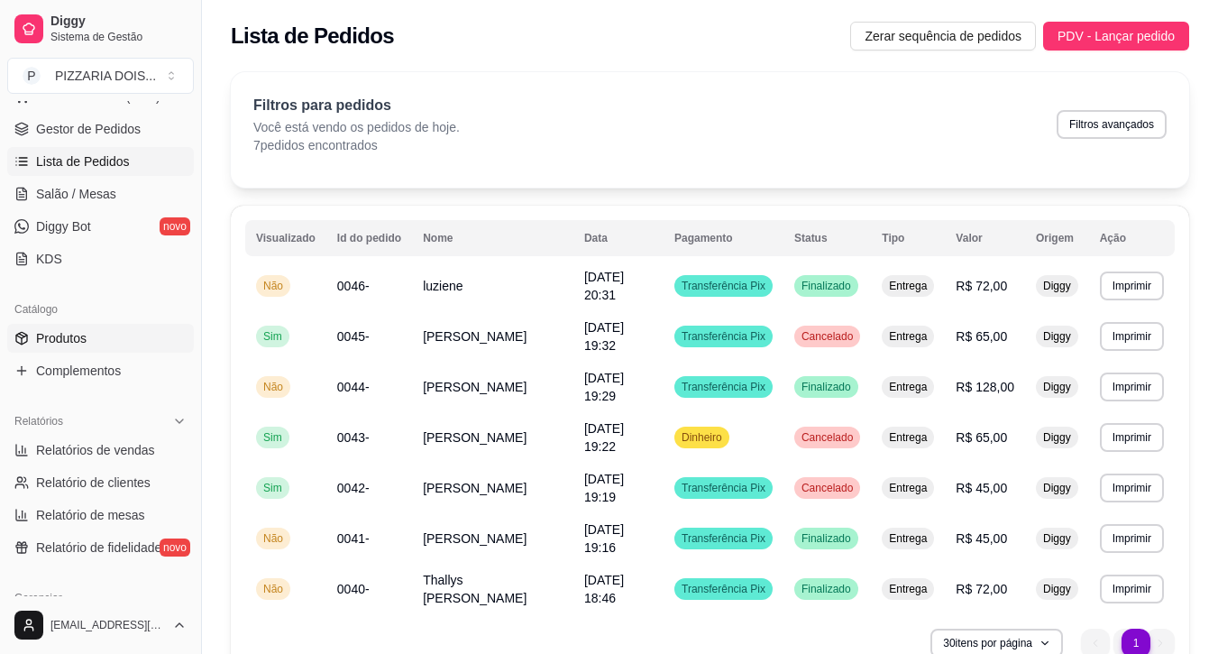
click at [122, 353] on link "Produtos" at bounding box center [100, 338] width 187 height 29
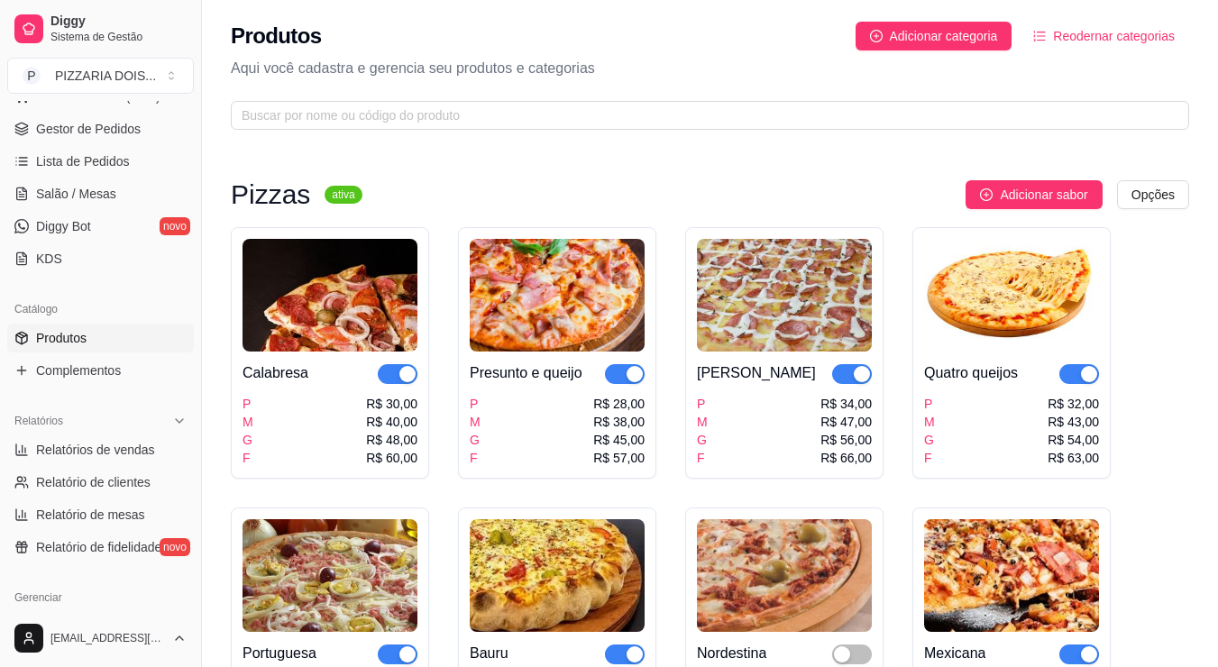
scroll to position [433, 0]
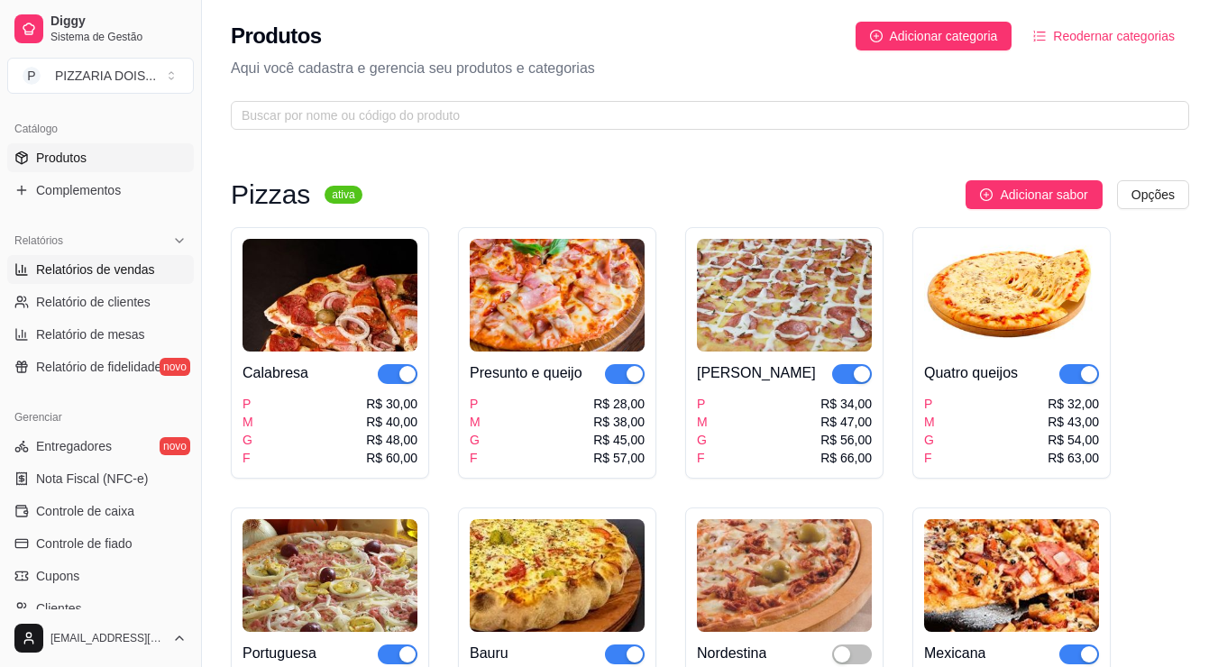
click at [77, 279] on span "Relatórios de vendas" at bounding box center [95, 270] width 119 height 18
select select "ALL"
select select "0"
